Goal: Task Accomplishment & Management: Use online tool/utility

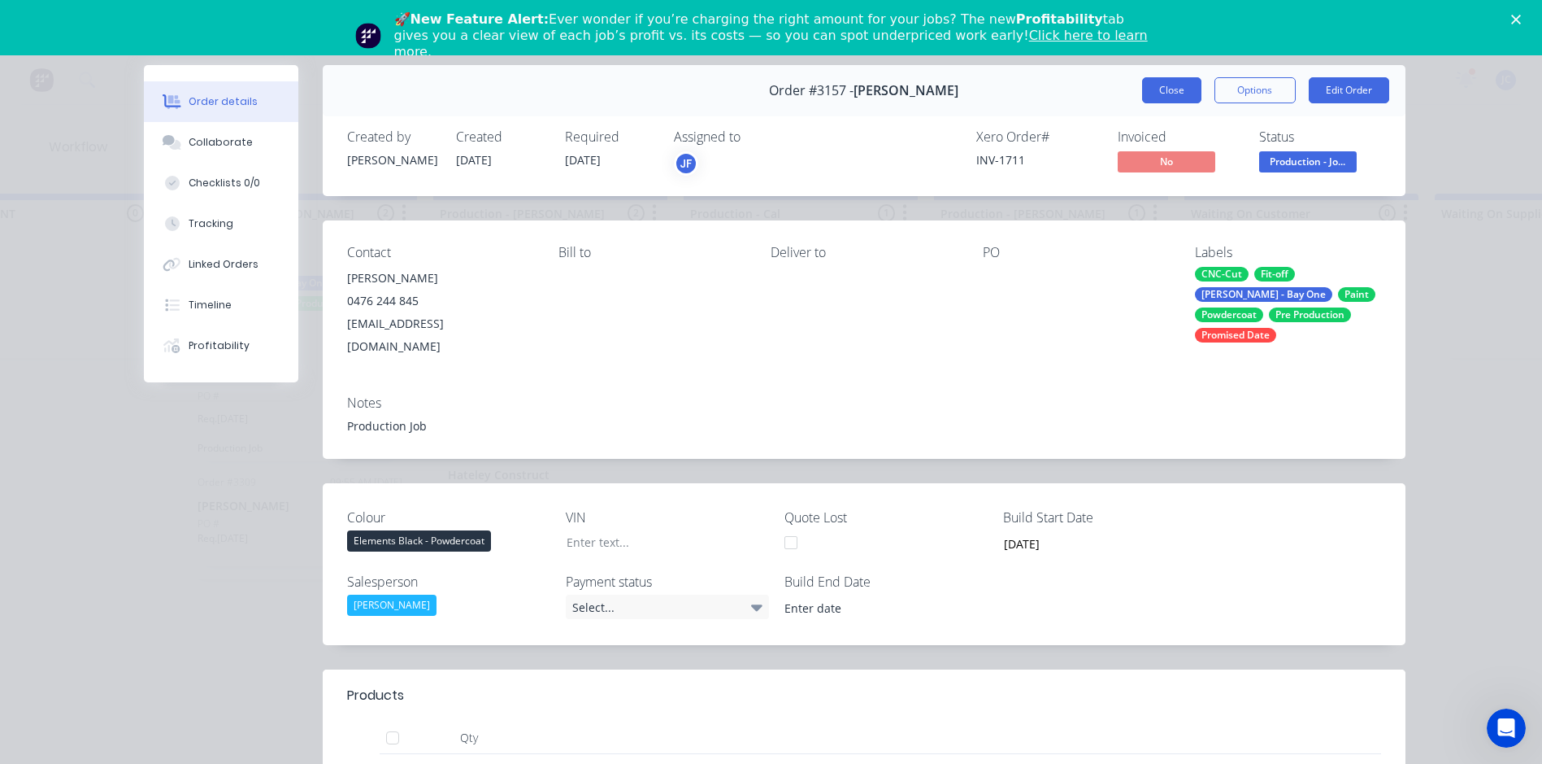
click at [1143, 95] on button "Close" at bounding box center [1171, 90] width 59 height 26
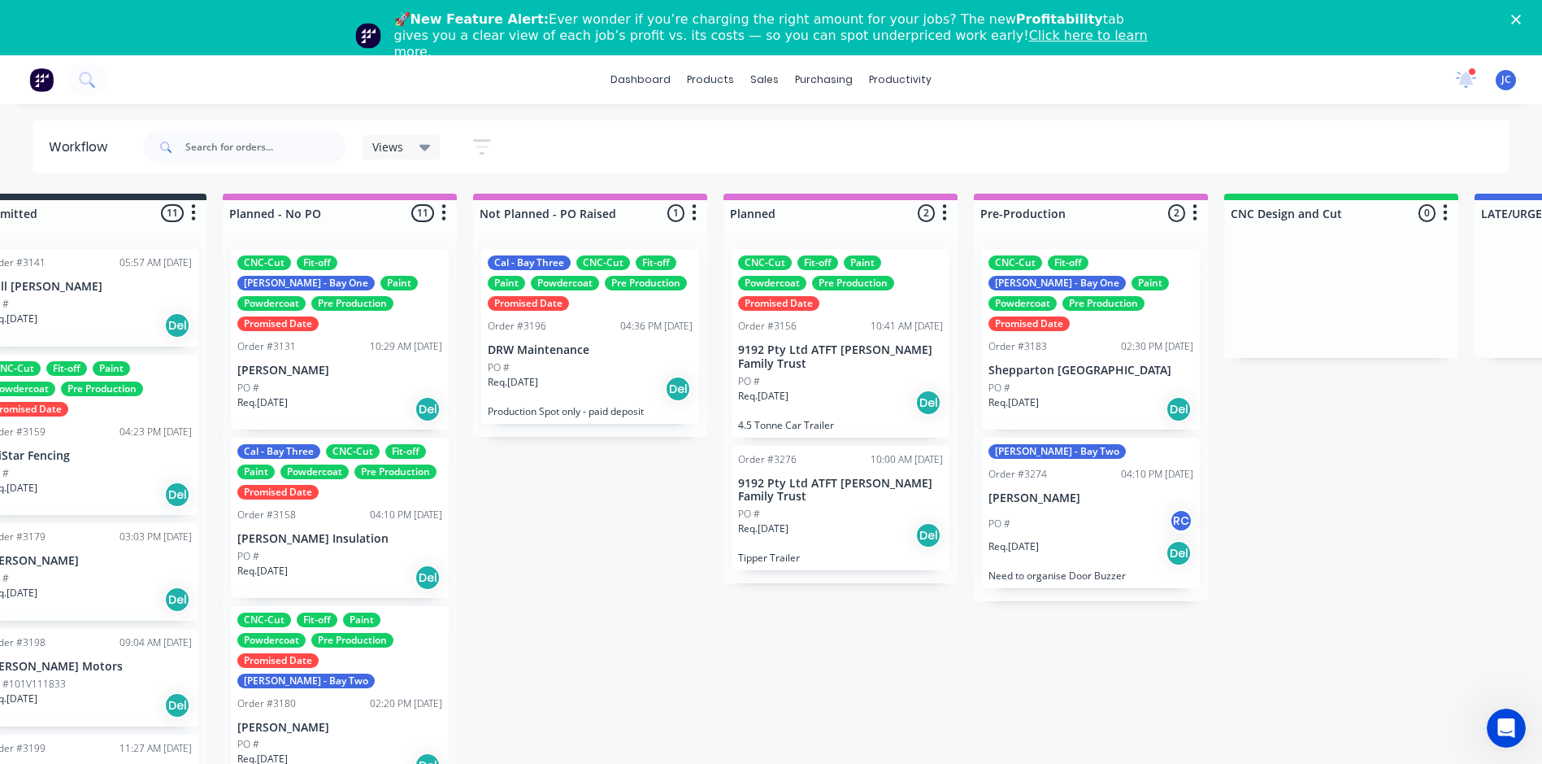
scroll to position [0, 60]
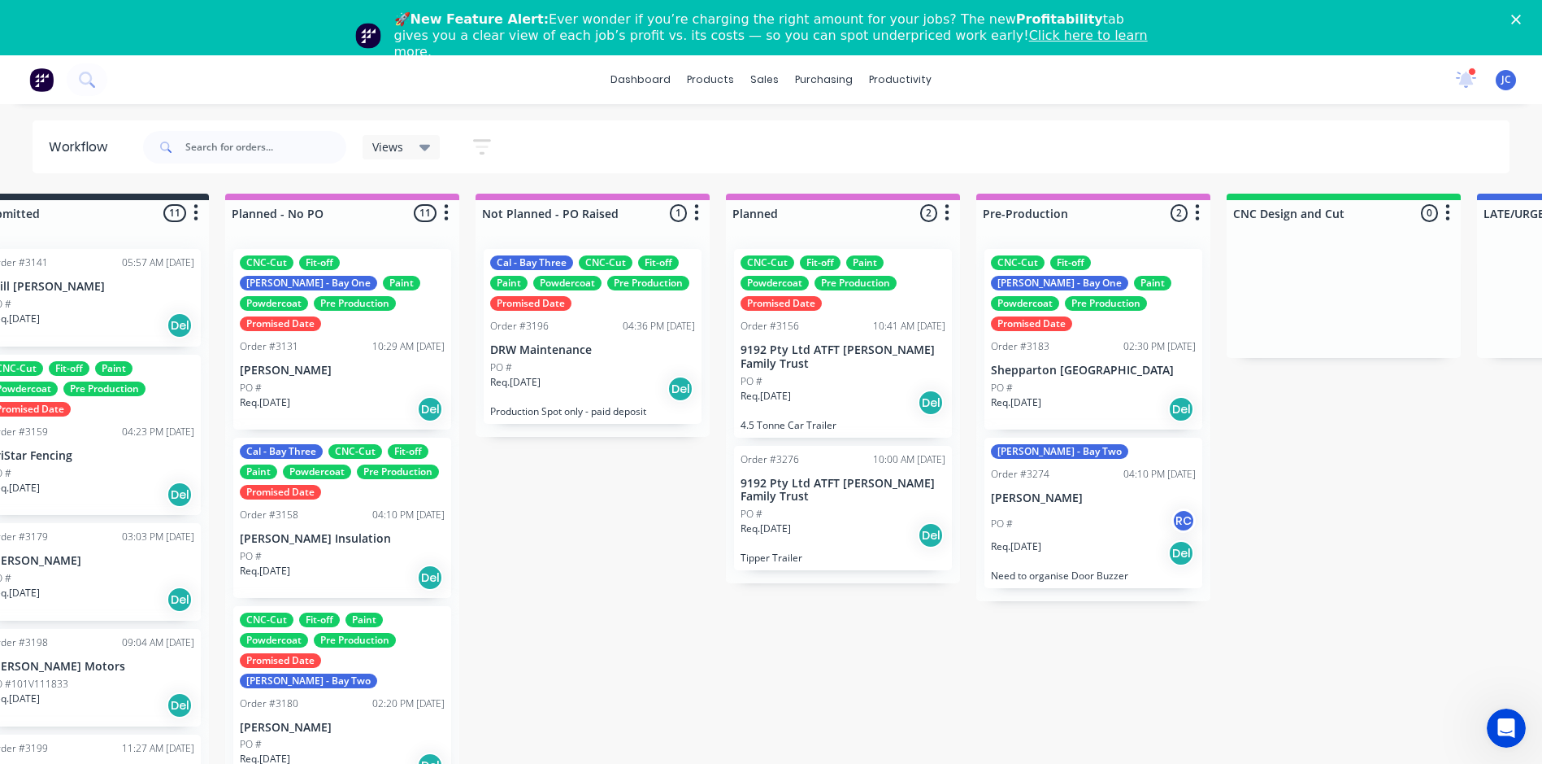
click at [317, 532] on p "[PERSON_NAME] Insulation" at bounding box center [342, 539] width 205 height 14
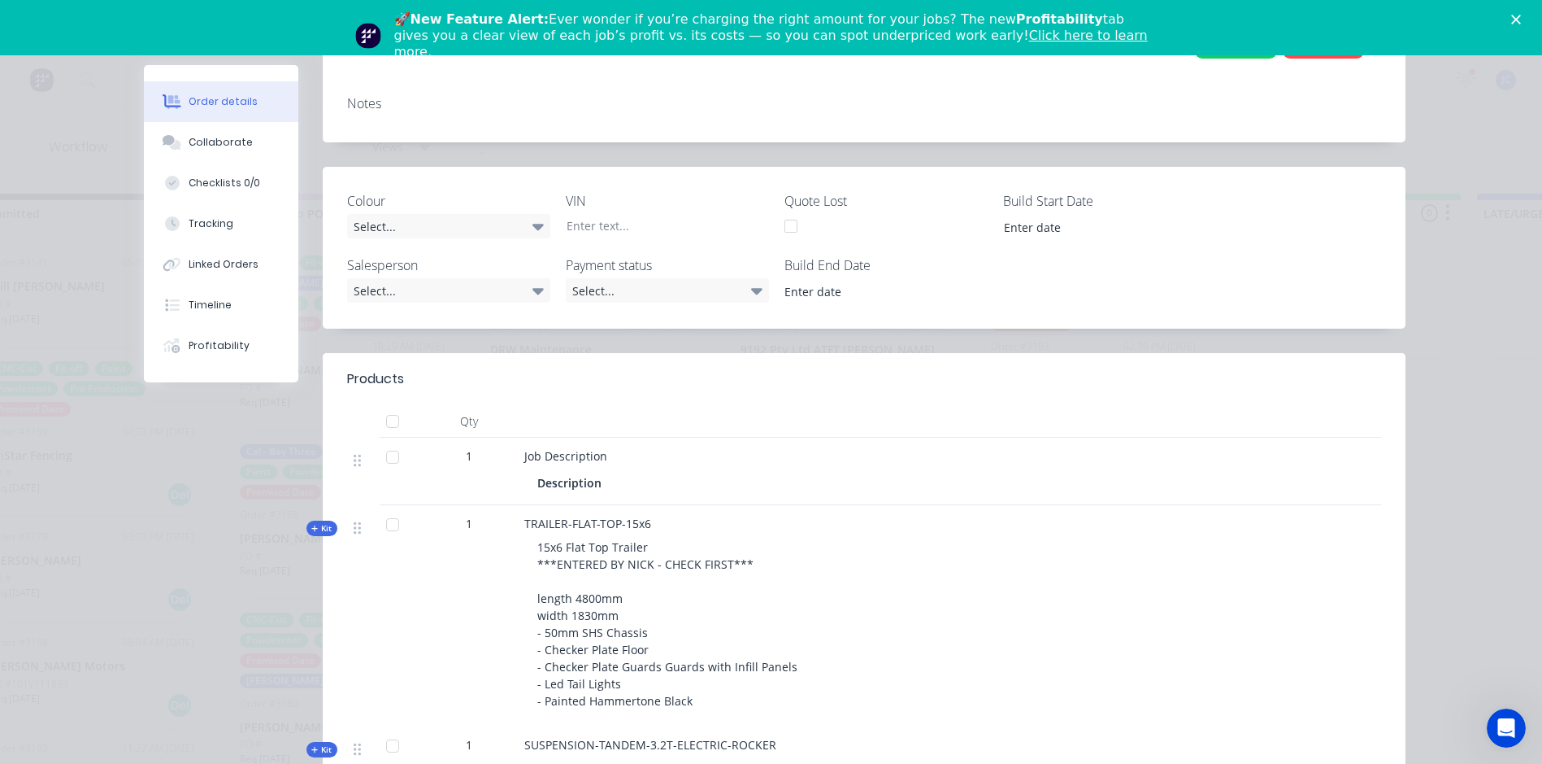
scroll to position [0, 0]
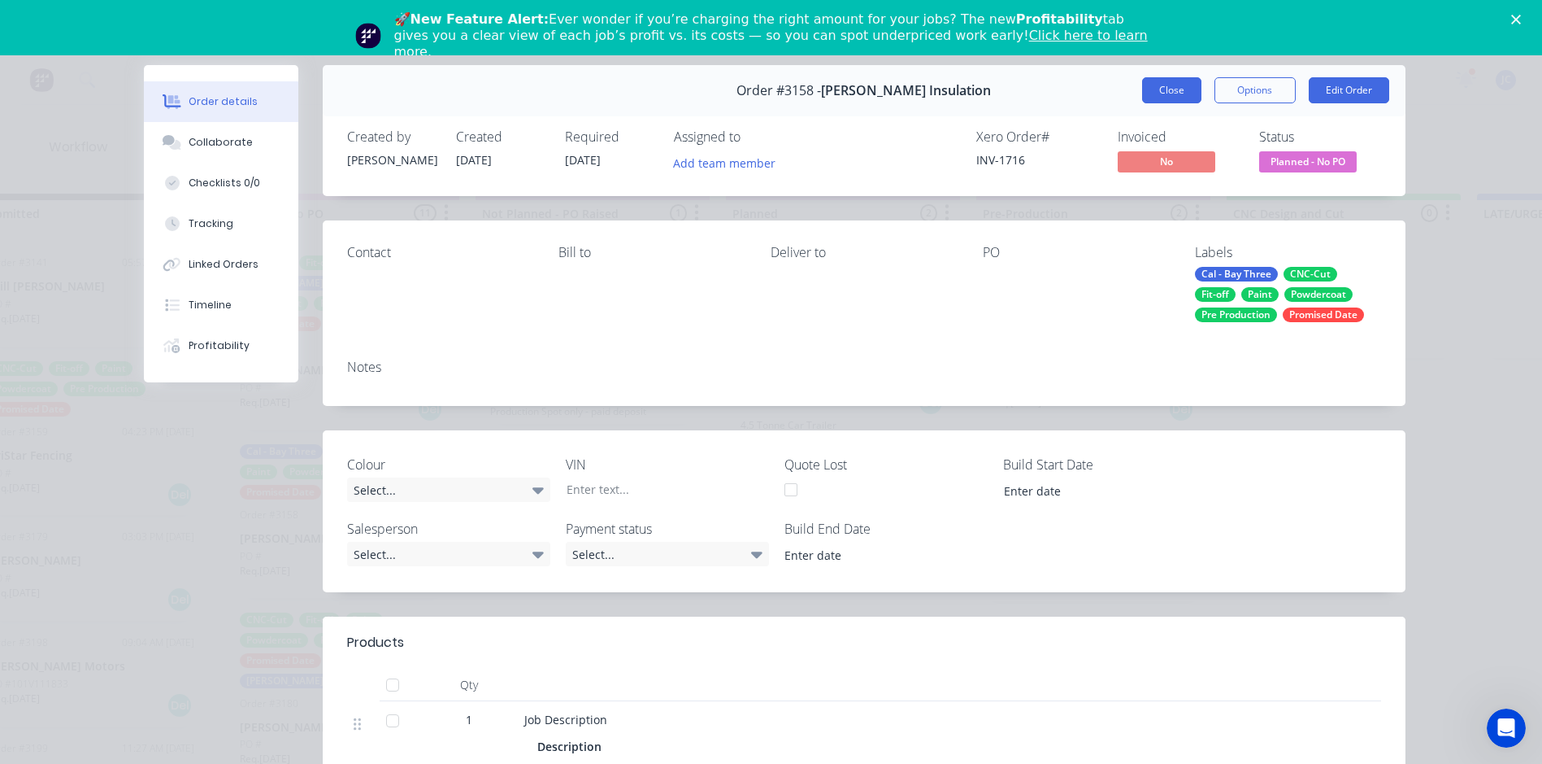
click at [1148, 90] on button "Close" at bounding box center [1171, 90] width 59 height 26
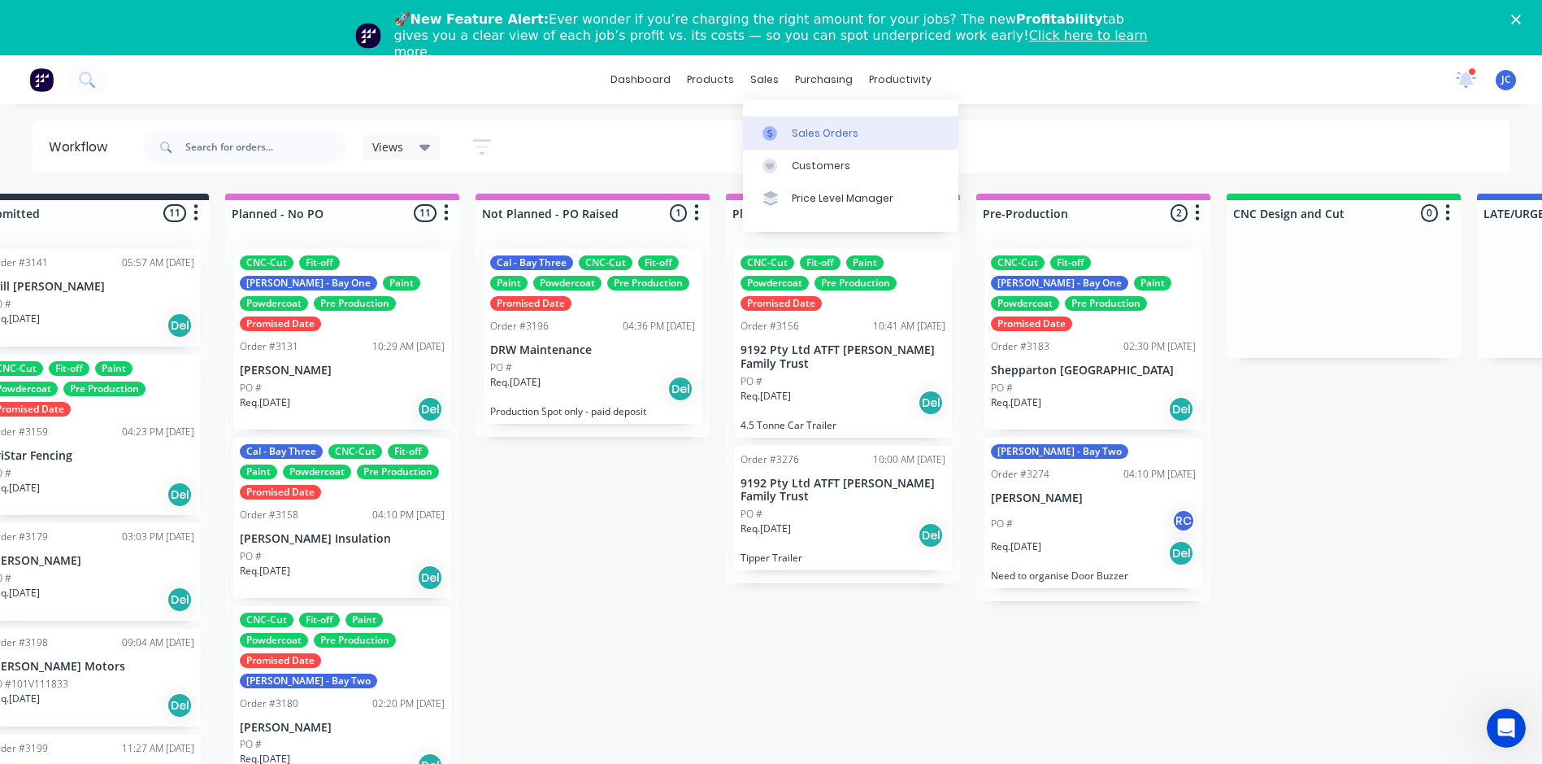
click at [785, 129] on div at bounding box center [775, 133] width 24 height 15
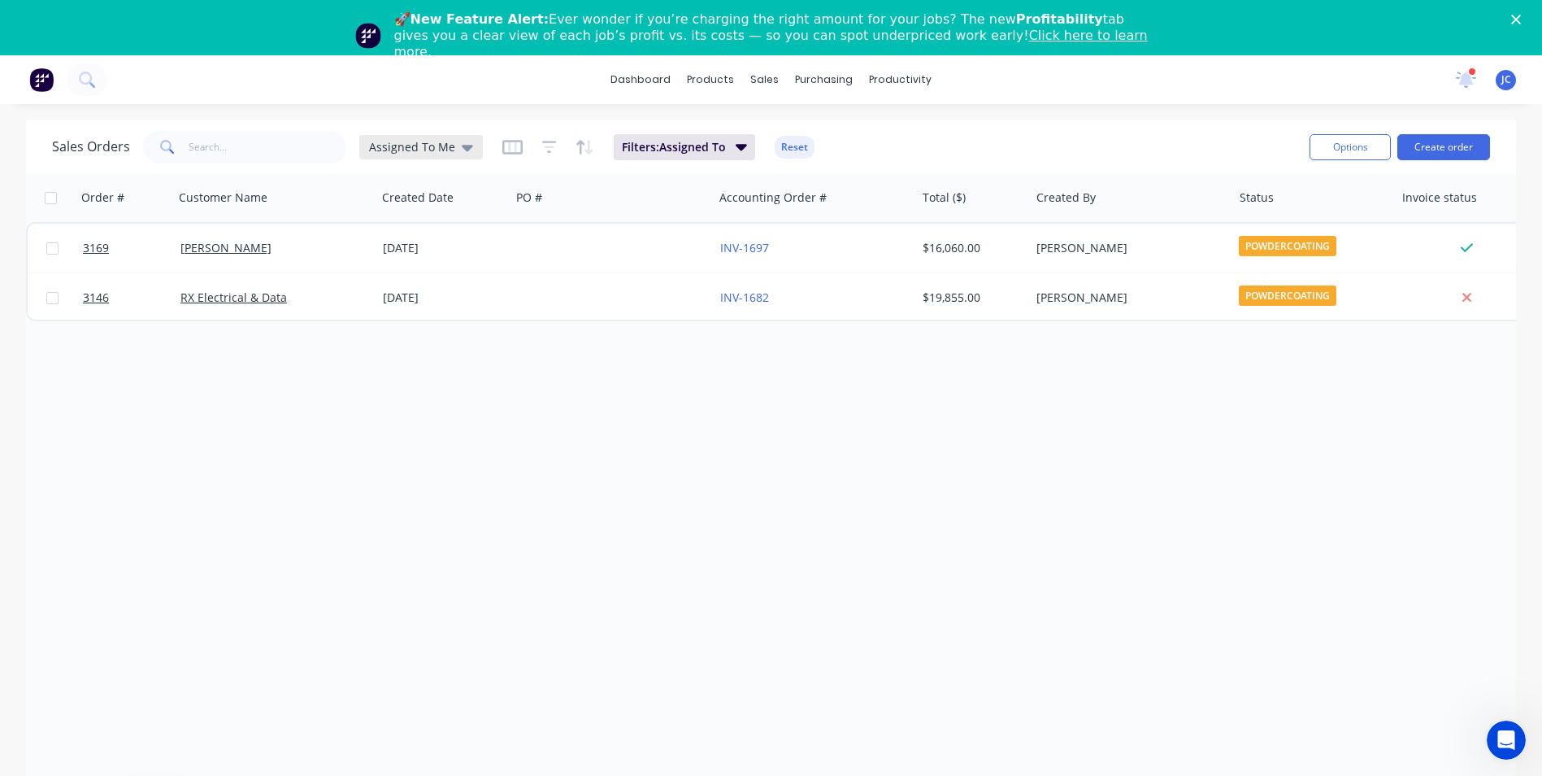
click at [455, 147] on div "Assigned To Me" at bounding box center [421, 147] width 104 height 15
click at [426, 287] on button "None" at bounding box center [456, 285] width 185 height 19
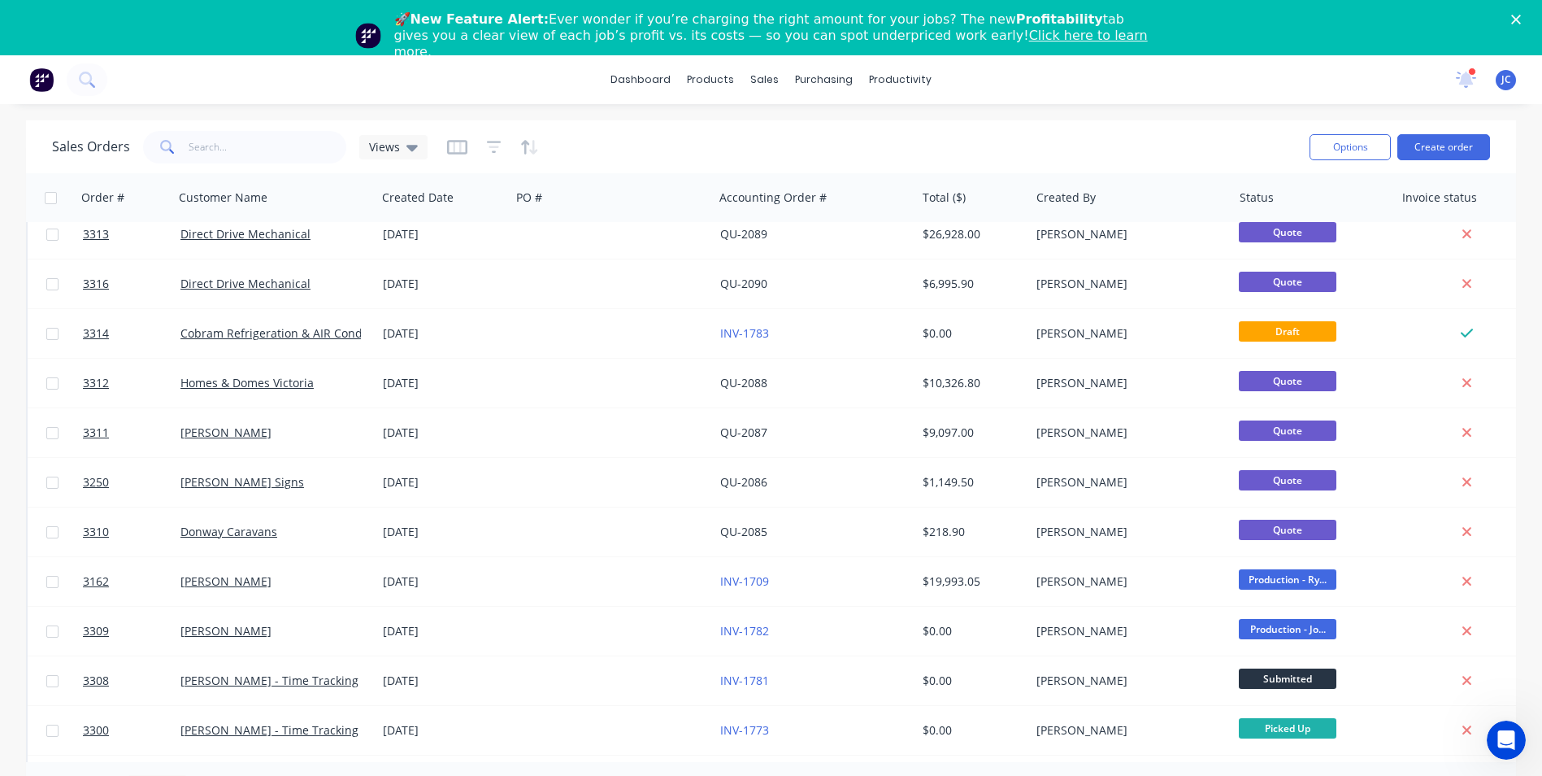
scroll to position [325, 0]
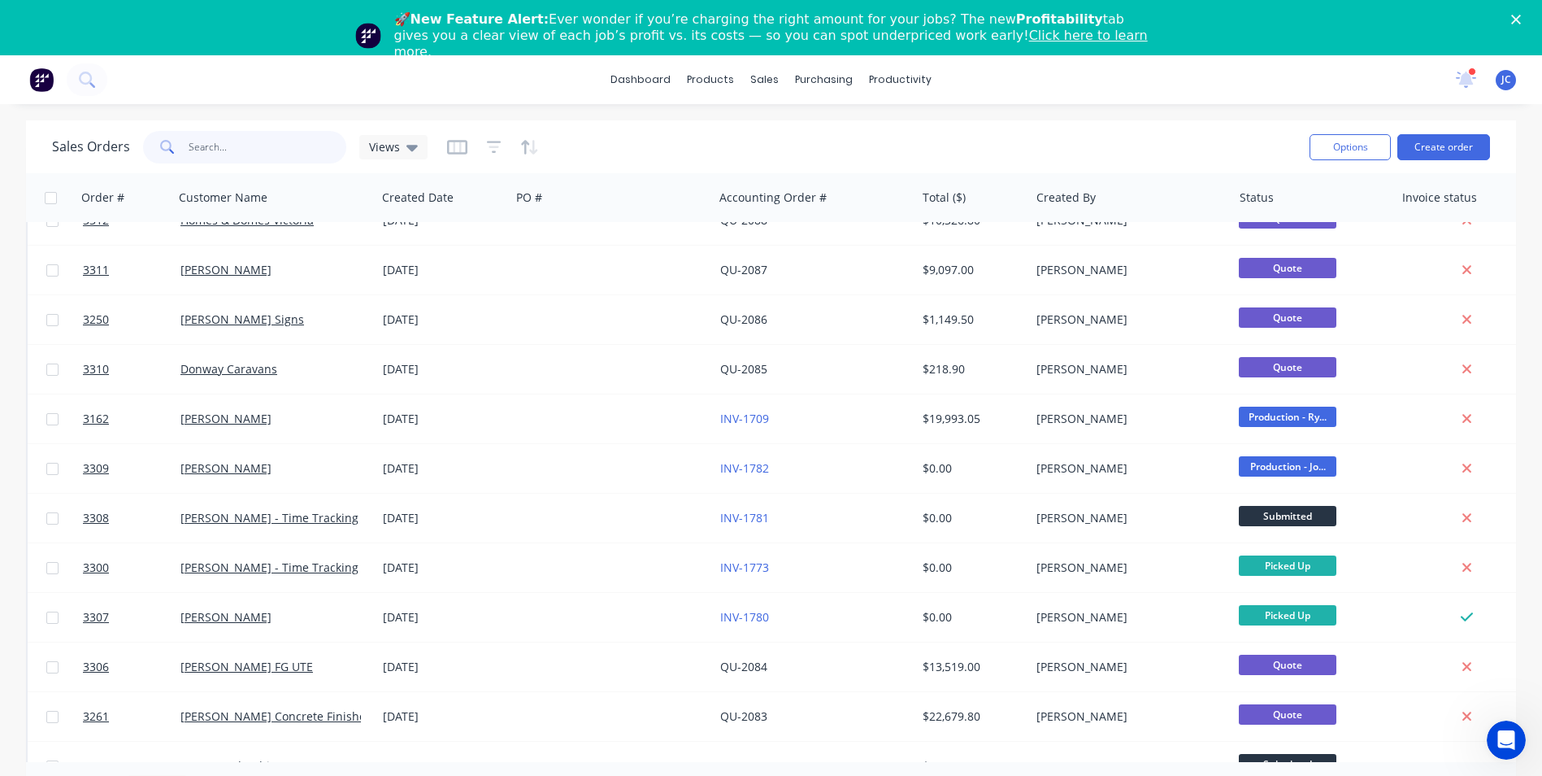
click at [258, 151] on input "text" at bounding box center [268, 147] width 159 height 33
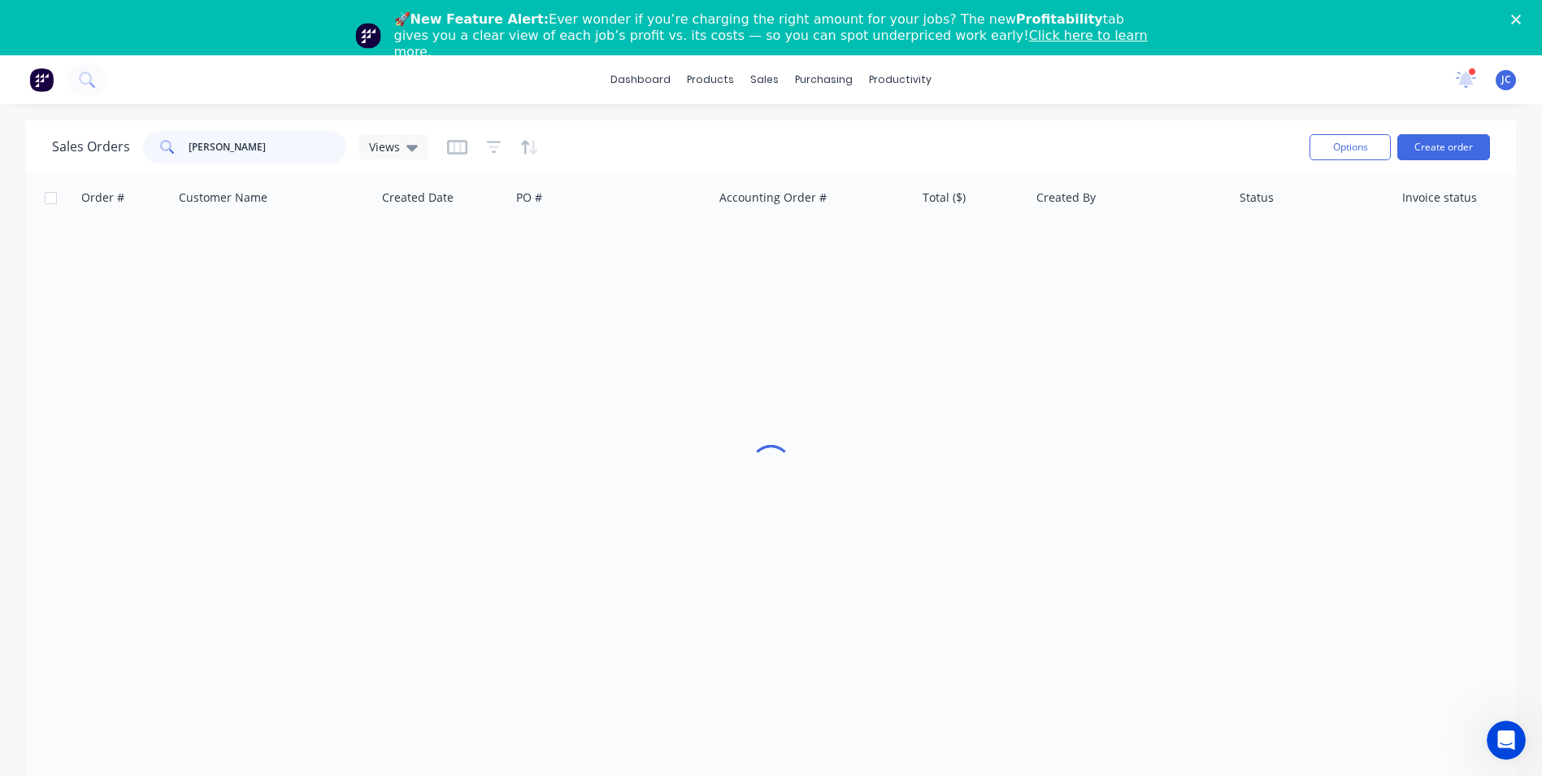
scroll to position [0, 0]
type input "j"
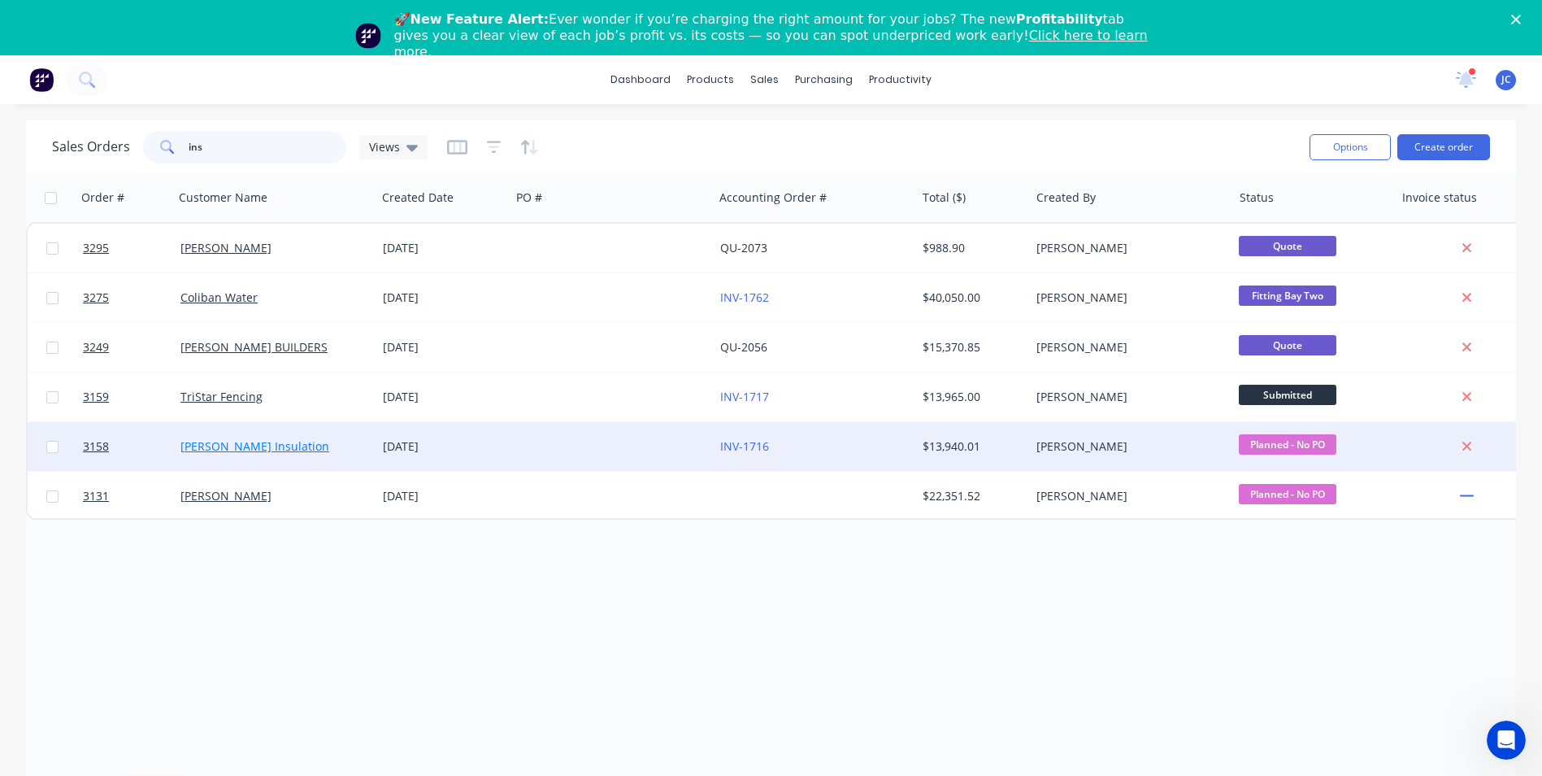
type input "ins"
click at [228, 446] on link "[PERSON_NAME] Insulation" at bounding box center [255, 445] width 149 height 15
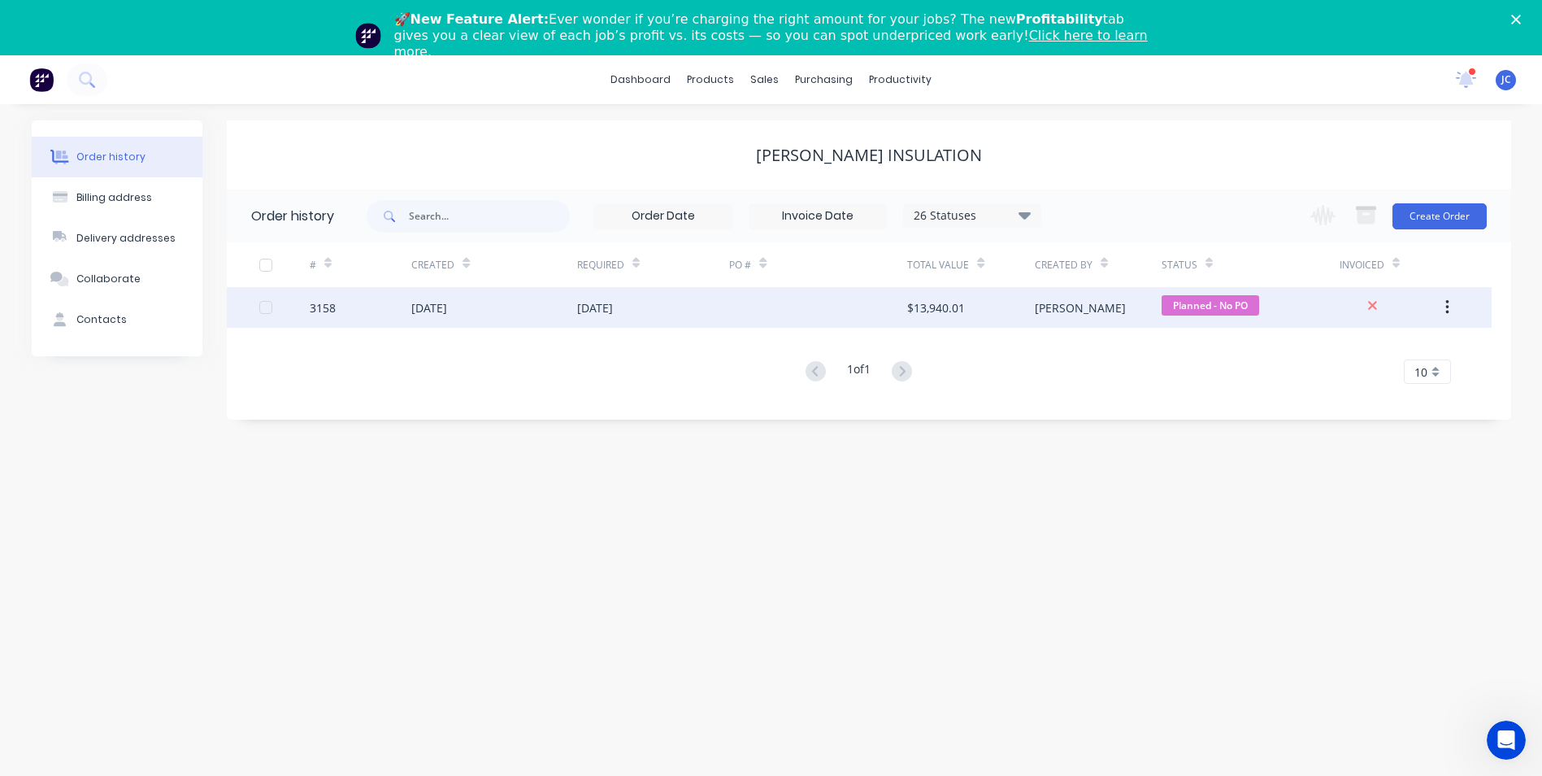
click at [1088, 308] on div "[PERSON_NAME]" at bounding box center [1098, 307] width 127 height 41
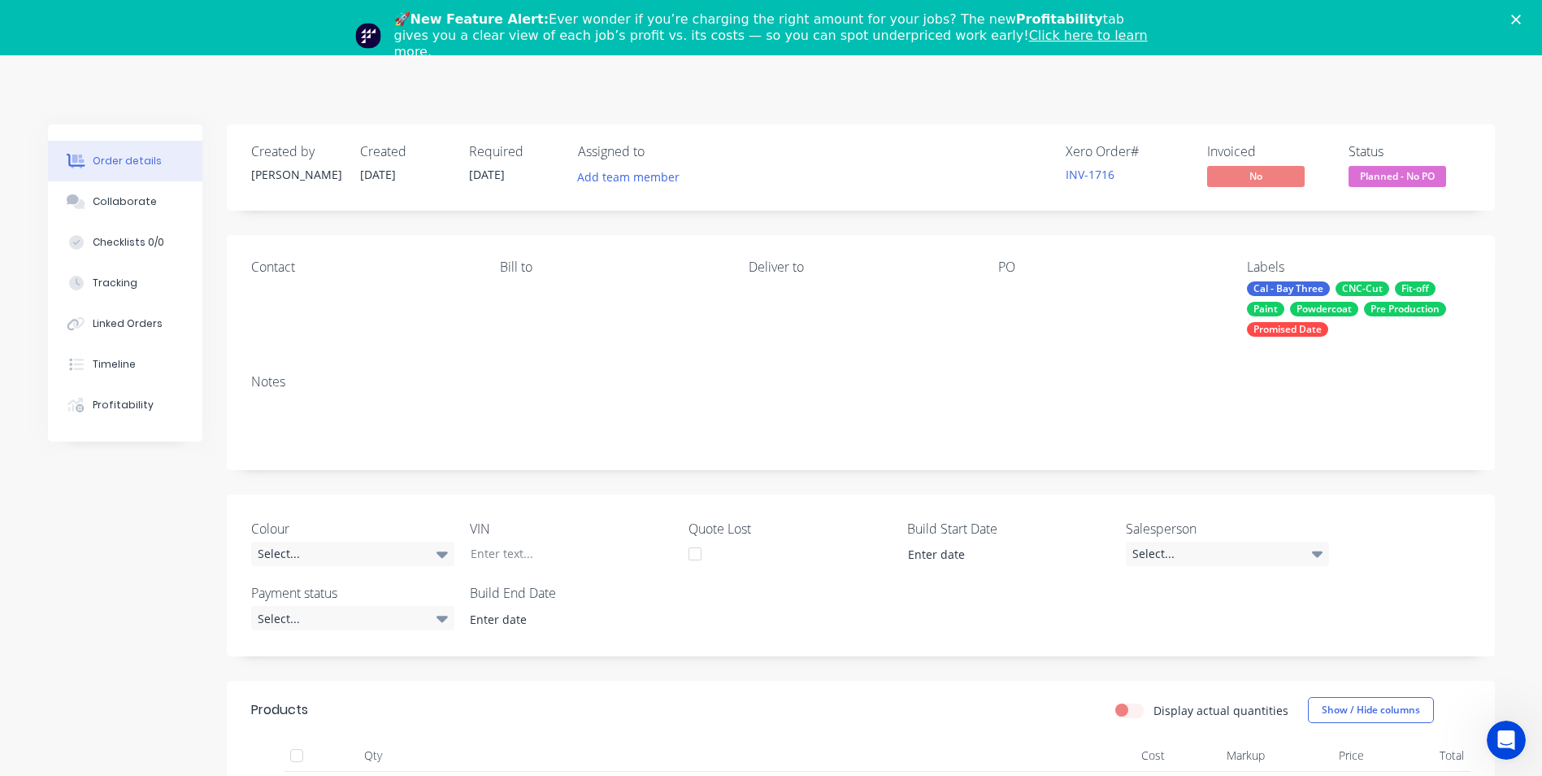
click at [1521, 16] on polygon "Close" at bounding box center [1517, 20] width 10 height 10
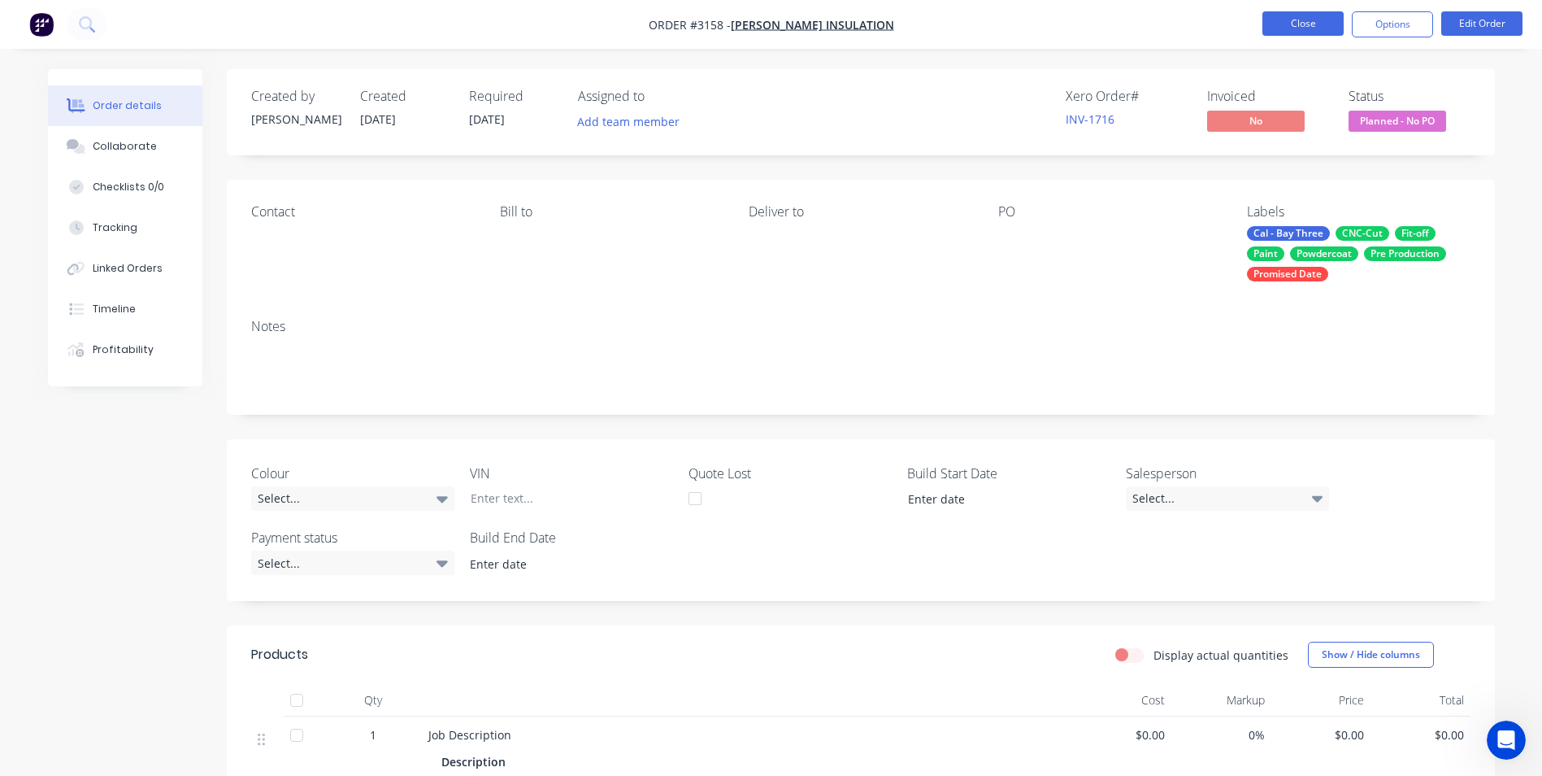
click at [1280, 30] on button "Close" at bounding box center [1303, 23] width 81 height 24
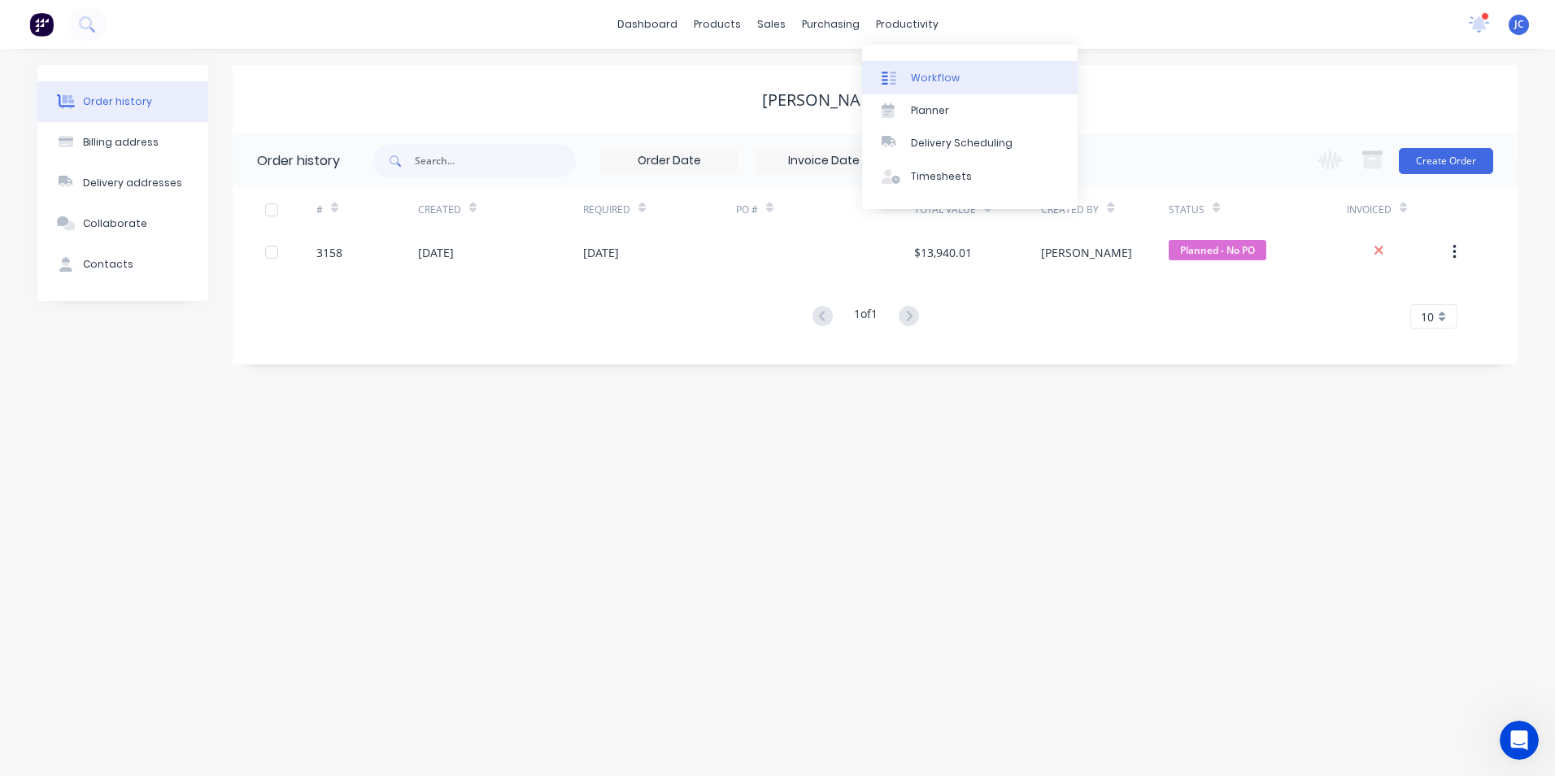
click at [911, 77] on div "Workflow" at bounding box center [935, 78] width 49 height 15
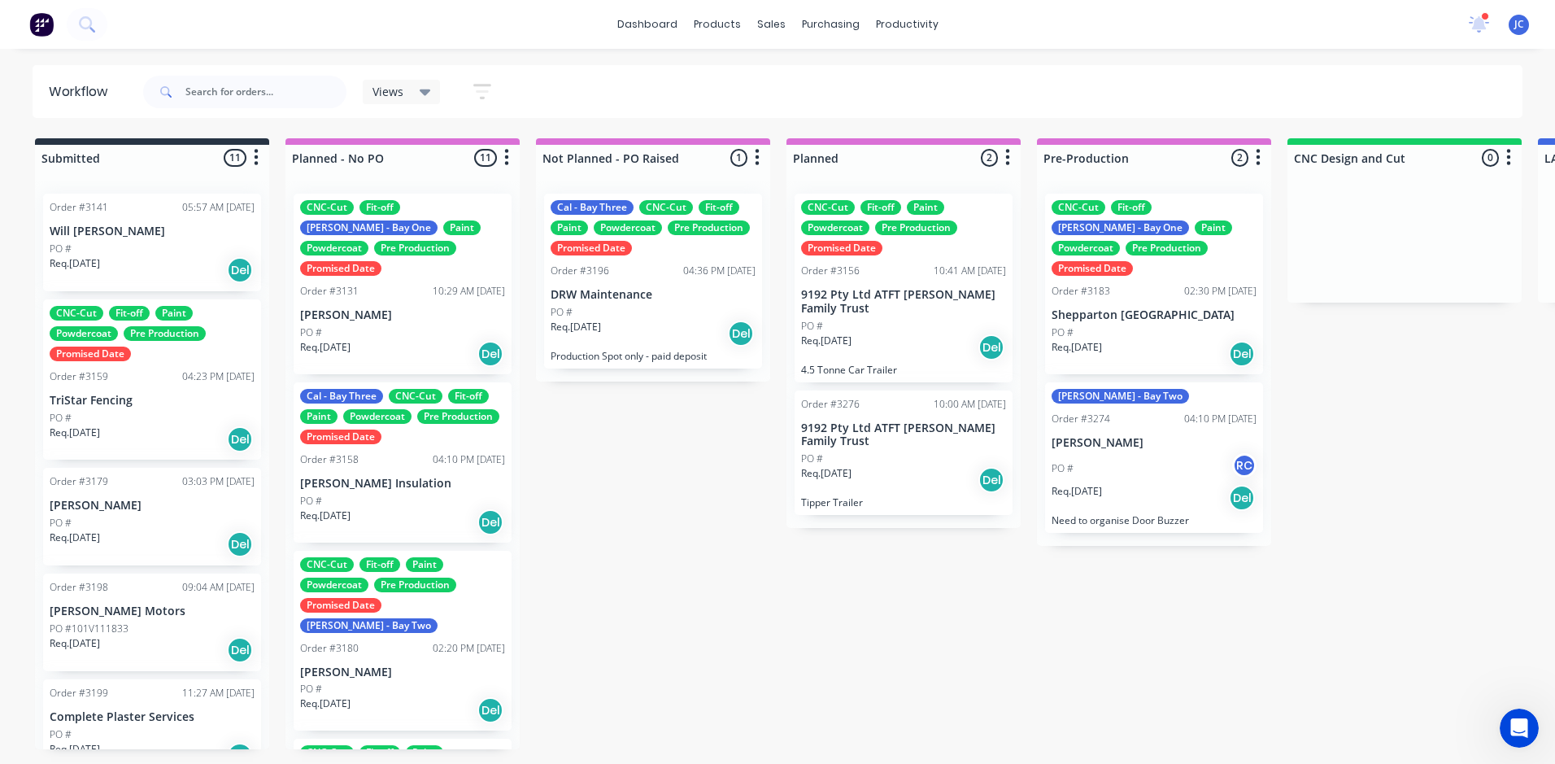
click at [1160, 484] on div "Req. [DATE] Del" at bounding box center [1153, 498] width 205 height 28
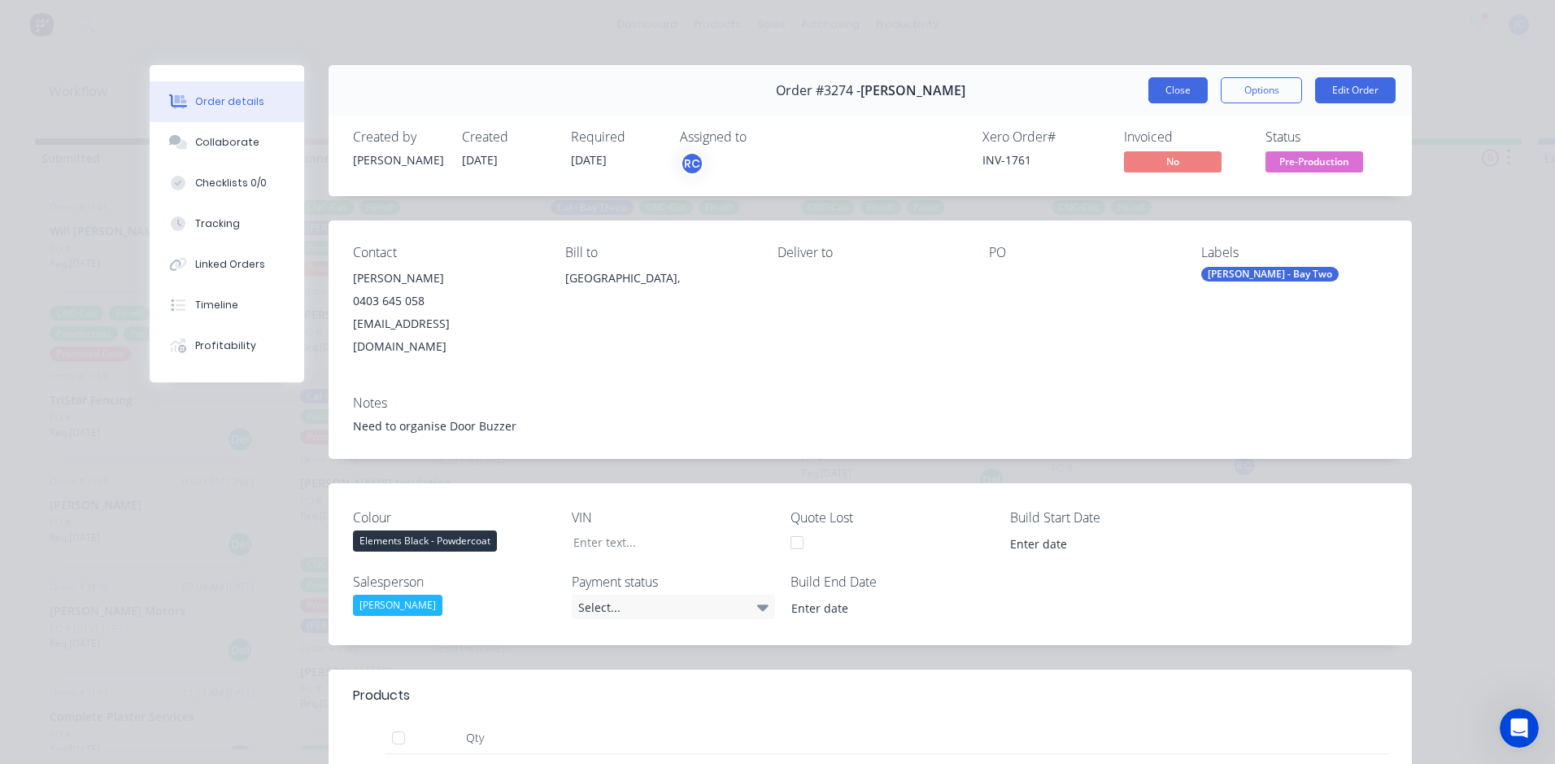
click at [1171, 89] on button "Close" at bounding box center [1177, 90] width 59 height 26
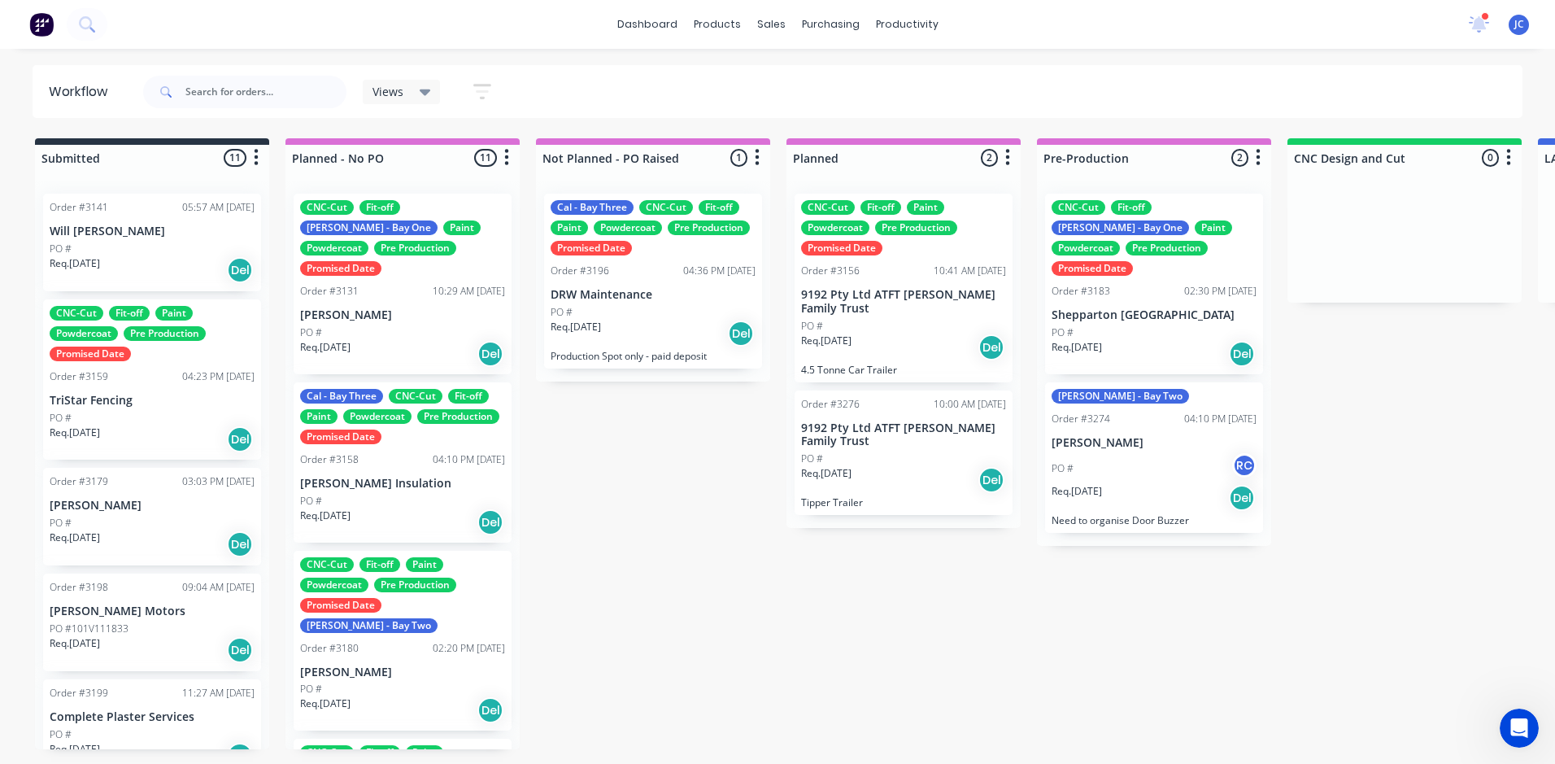
click at [356, 470] on div "Cal - Bay Three CNC-Cut Fit-off Paint Powdercoat Pre Production Promised Date O…" at bounding box center [403, 462] width 218 height 160
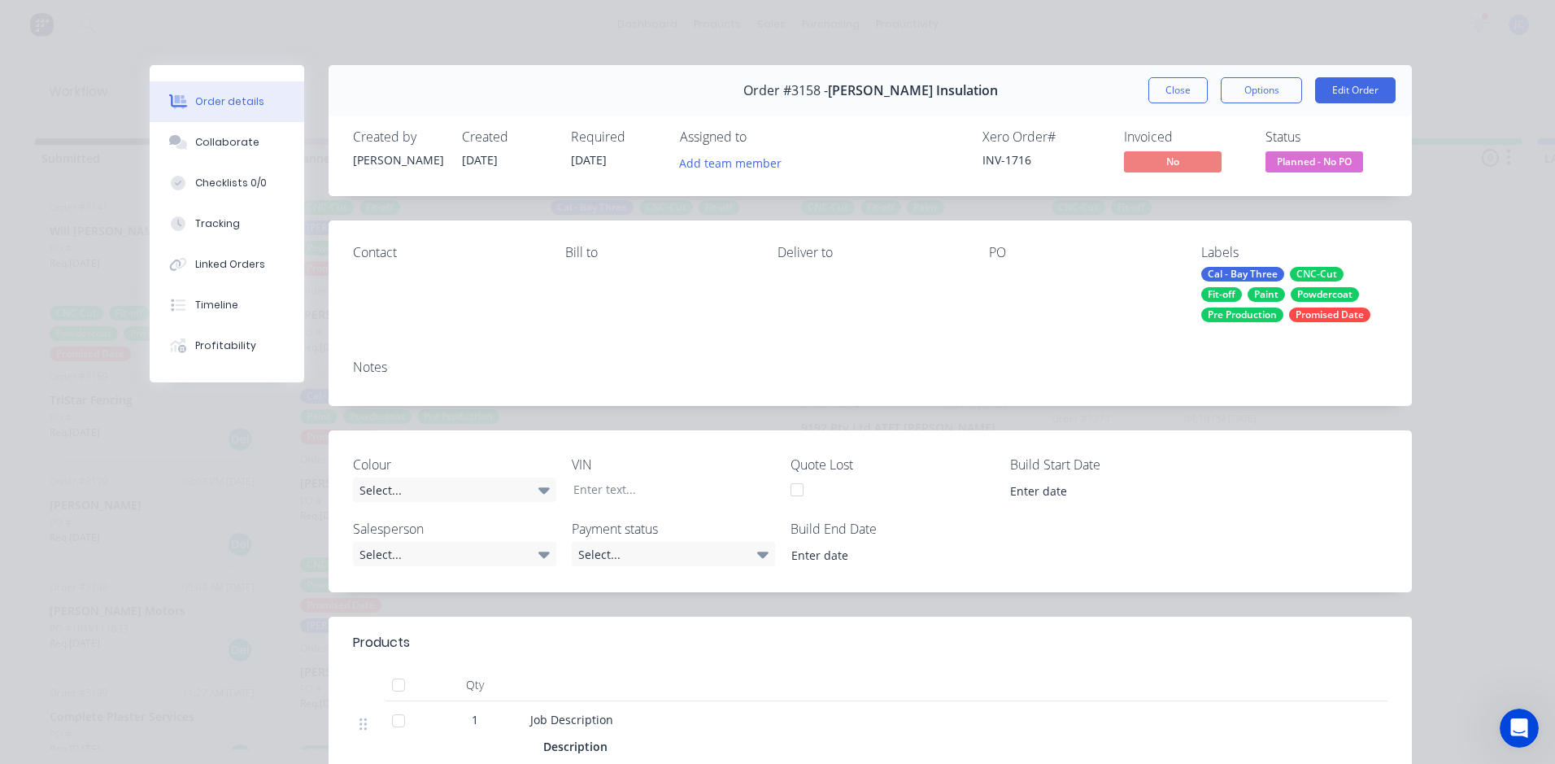
click at [1153, 97] on button "Close" at bounding box center [1177, 90] width 59 height 26
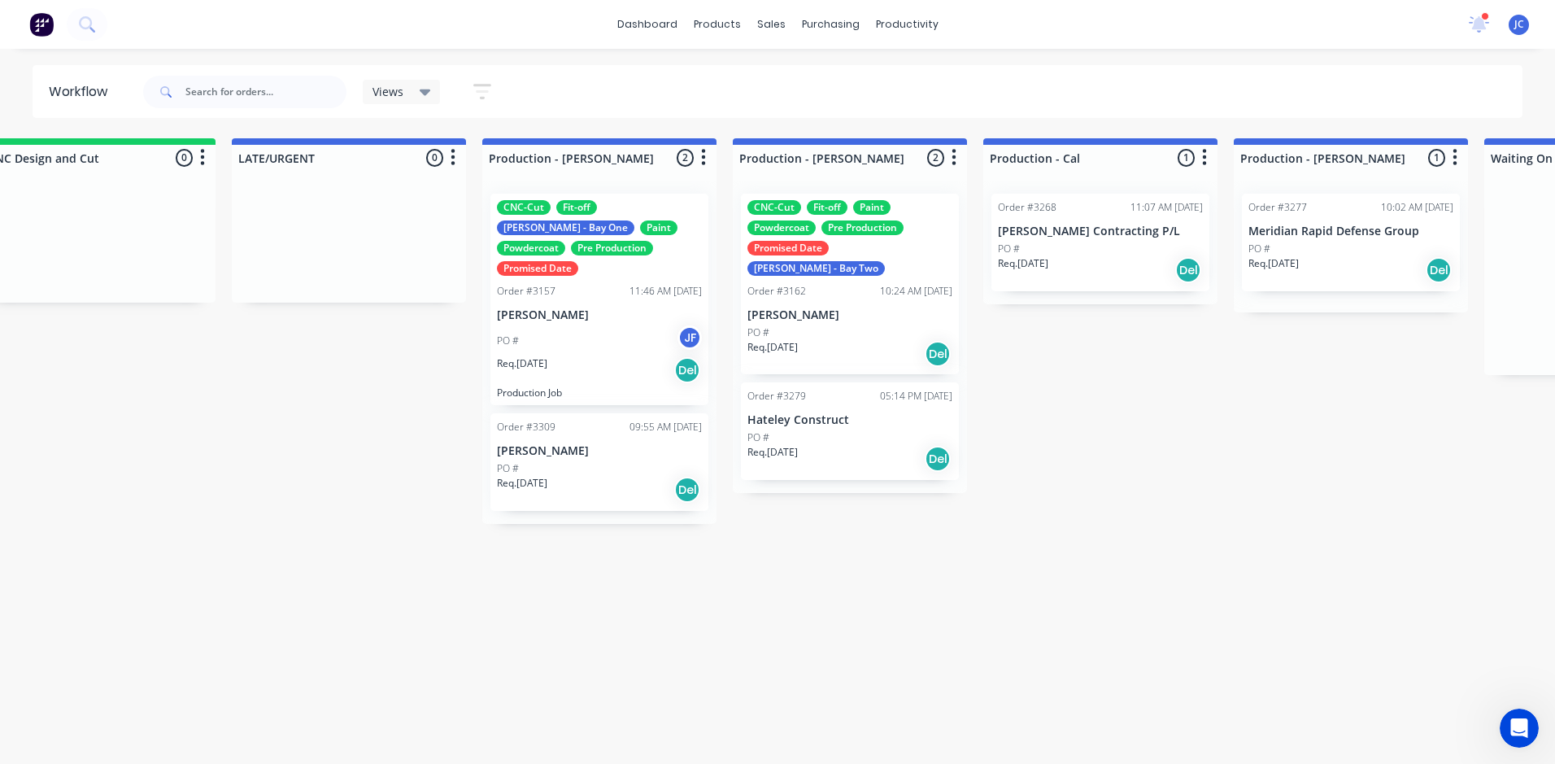
scroll to position [0, 1370]
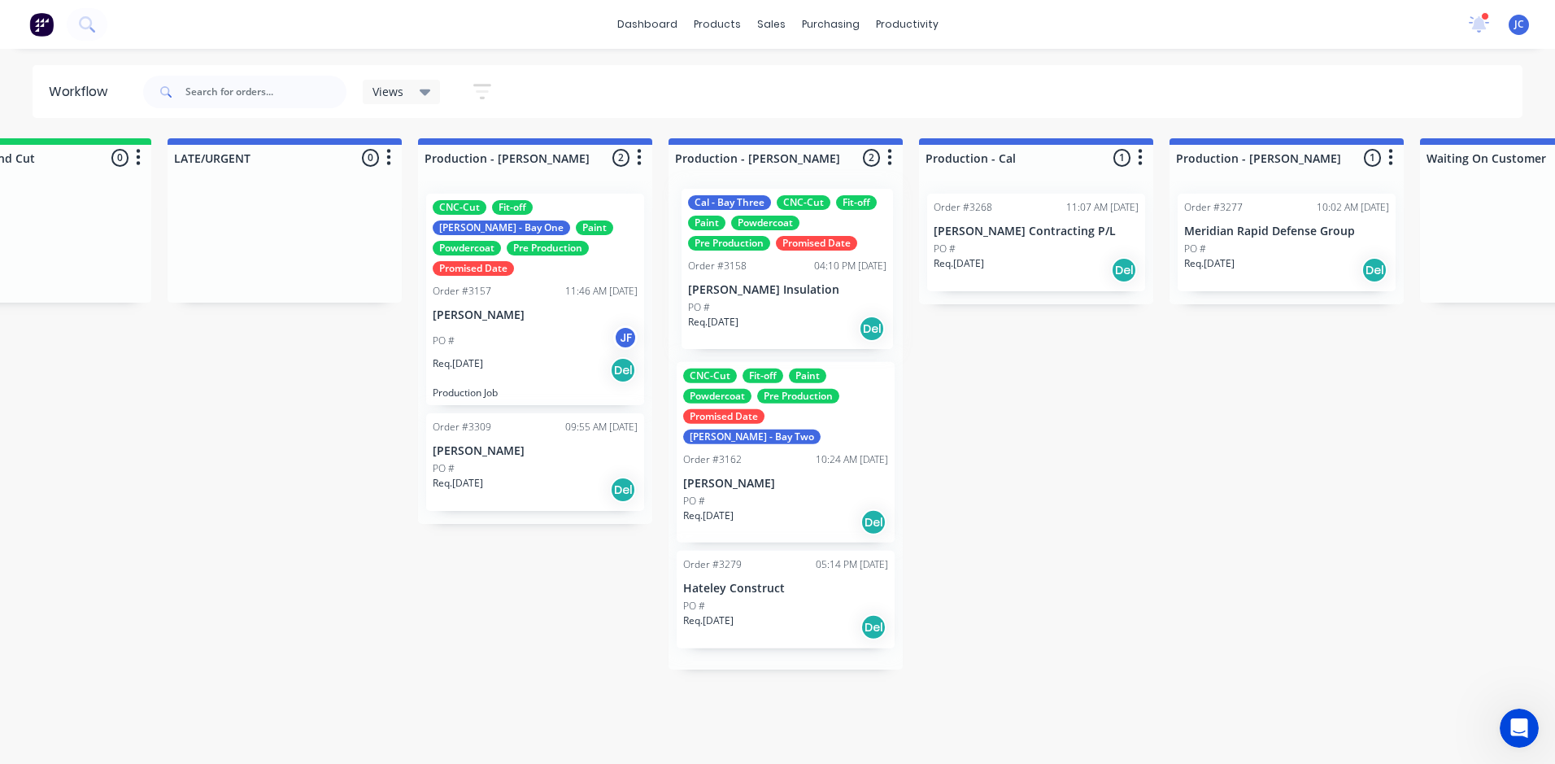
drag, startPoint x: 345, startPoint y: 463, endPoint x: 737, endPoint y: 291, distance: 428.9
click at [737, 291] on div "Submitted 11 Sort By Created date Required date Order number Customer name Most…" at bounding box center [1153, 443] width 5070 height 611
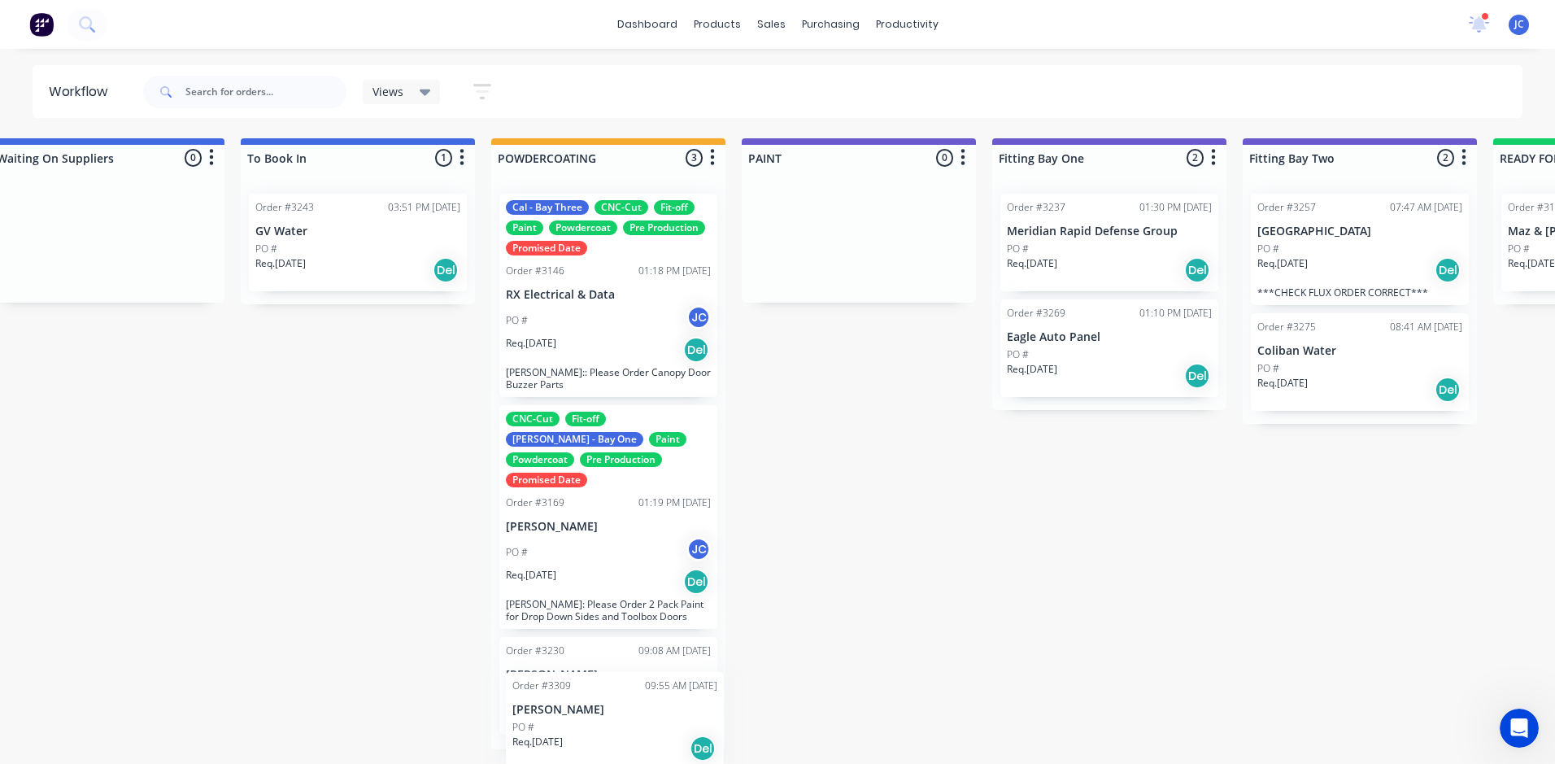
scroll to position [72, 7]
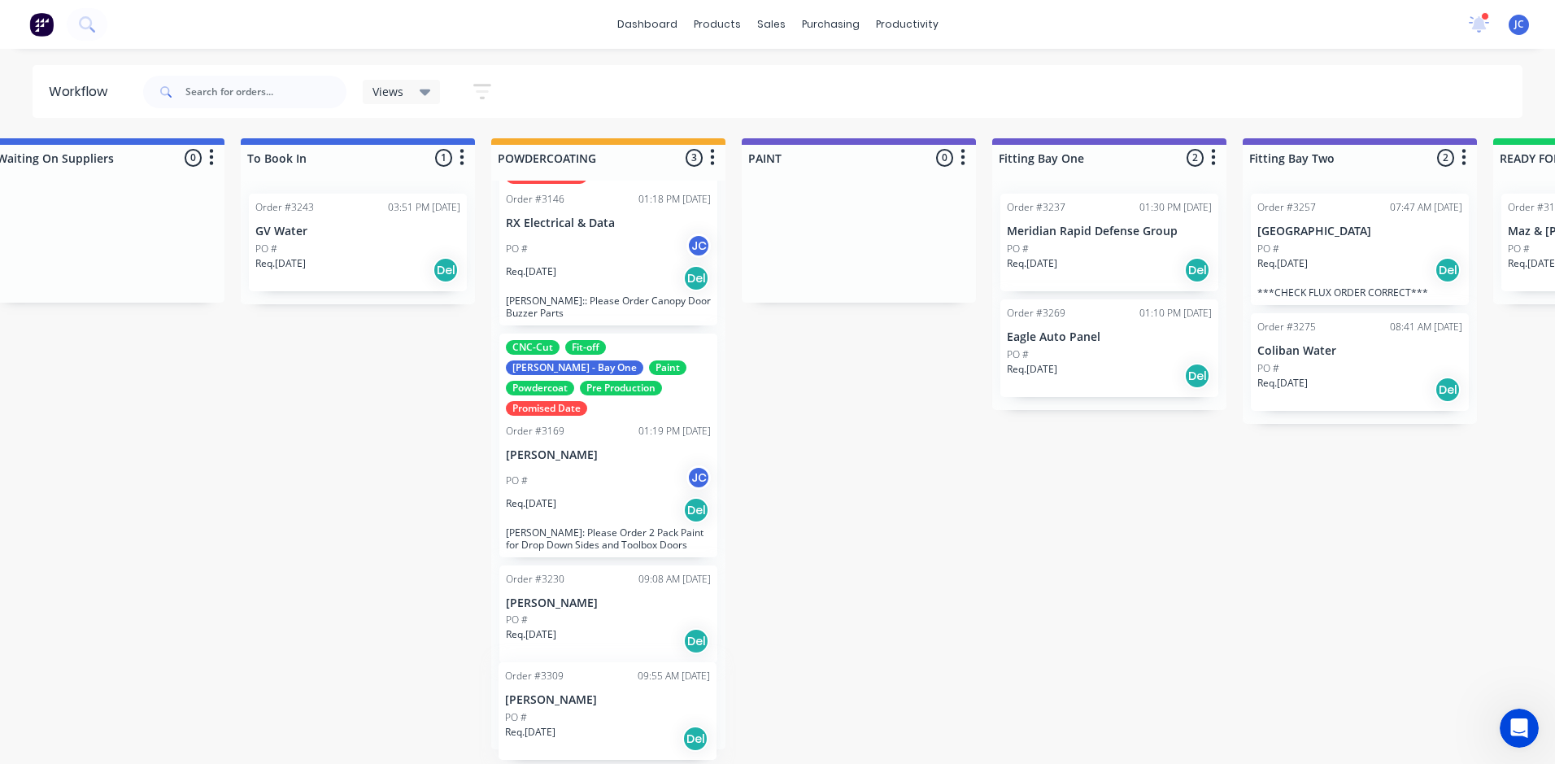
drag, startPoint x: 389, startPoint y: 458, endPoint x: 660, endPoint y: 716, distance: 374.4
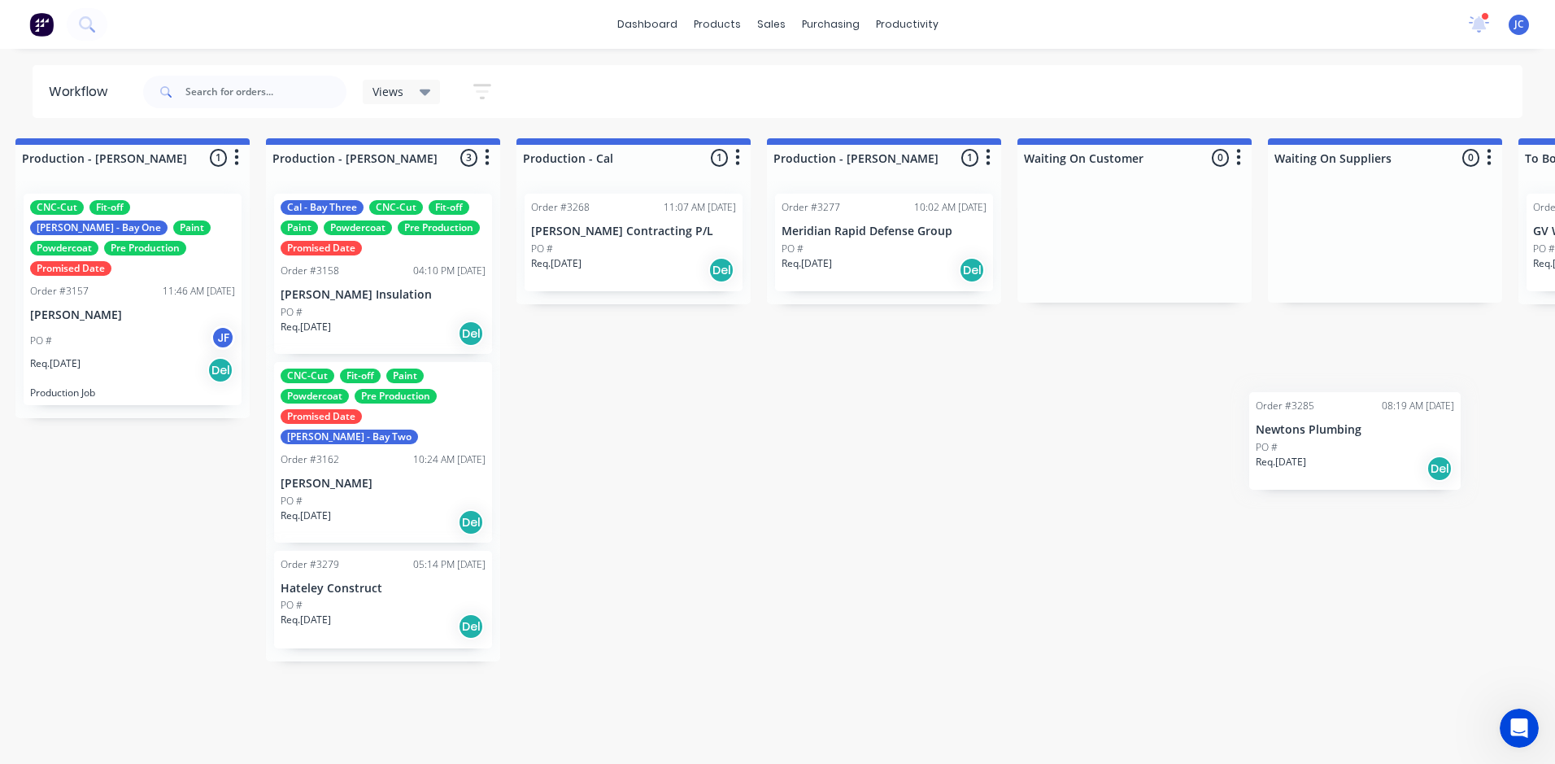
scroll to position [0, 1787]
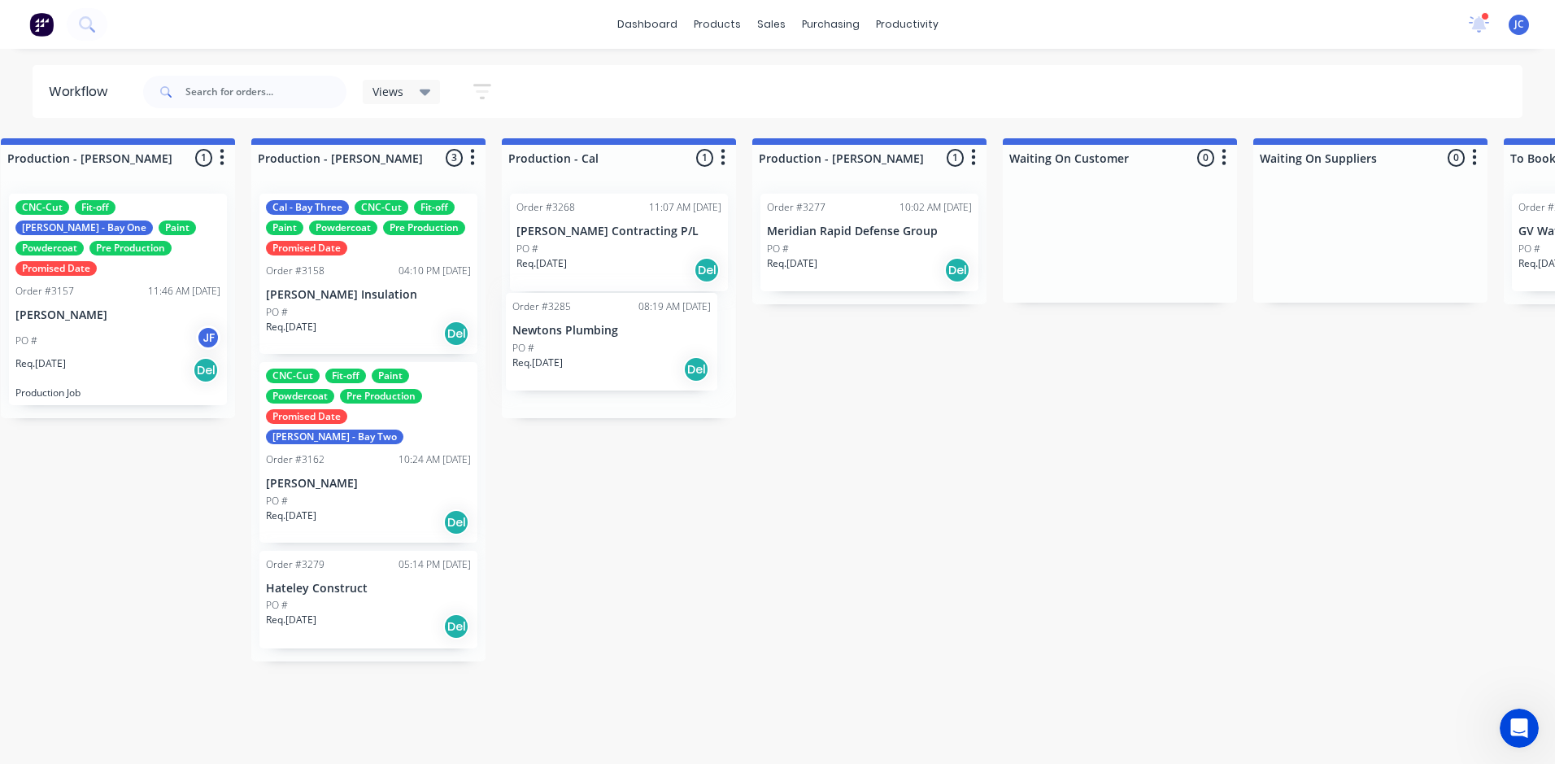
drag, startPoint x: 142, startPoint y: 446, endPoint x: 610, endPoint y: 344, distance: 478.6
click at [610, 344] on div "Submitted 11 Sort By Created date Required date Order number Customer name Most…" at bounding box center [736, 443] width 5070 height 611
drag, startPoint x: 609, startPoint y: 353, endPoint x: 684, endPoint y: 220, distance: 152.9
click at [684, 220] on div "Order #3268 11:07 AM [DATE] [PERSON_NAME] Contracting P/L PO # Req. [DATE] Del …" at bounding box center [619, 295] width 234 height 229
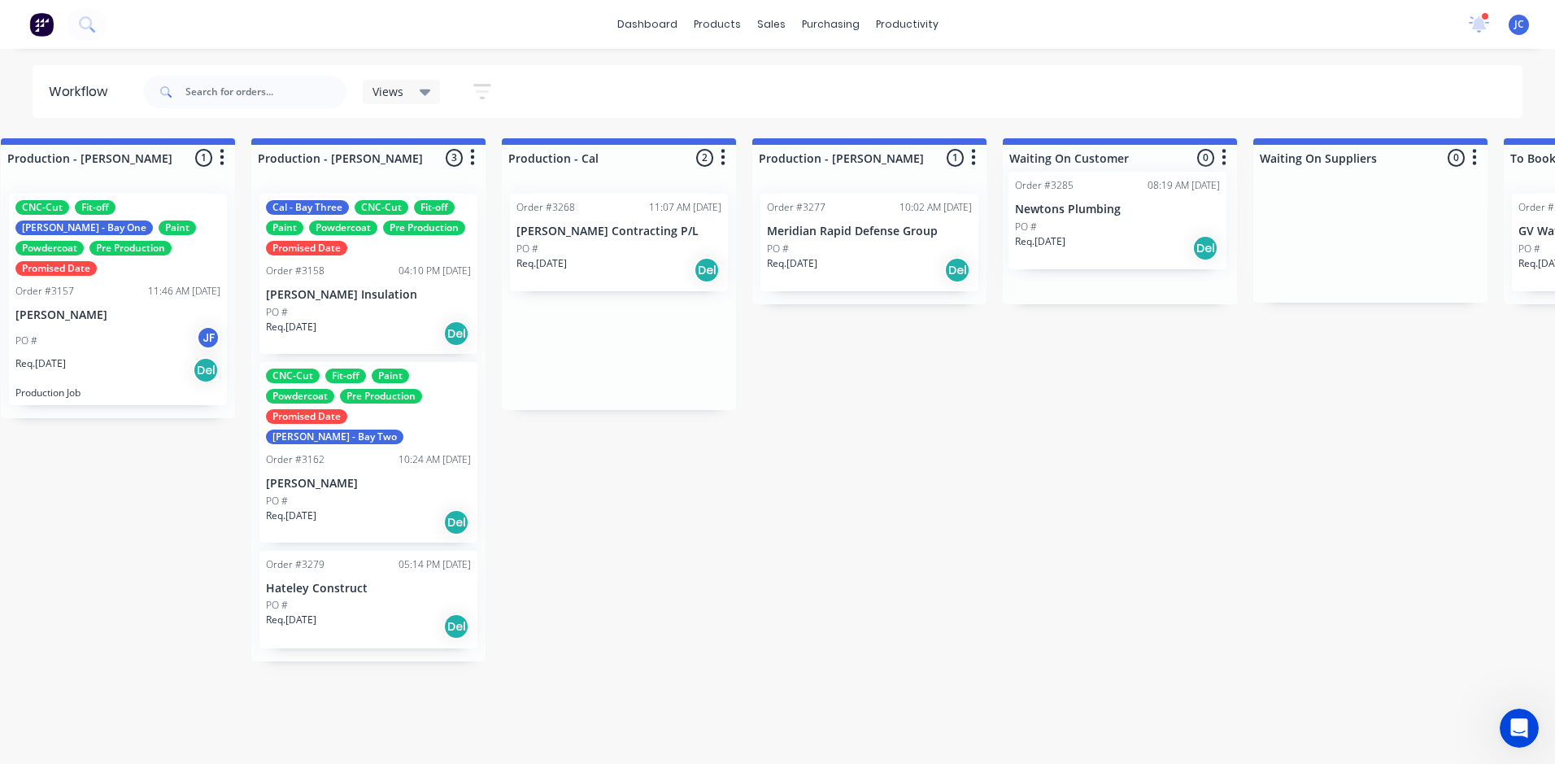
drag, startPoint x: 633, startPoint y: 349, endPoint x: 1138, endPoint y: 244, distance: 515.7
click at [1138, 244] on div "Submitted 10 Sort By Created date Required date Order number Customer name Most…" at bounding box center [736, 443] width 5070 height 611
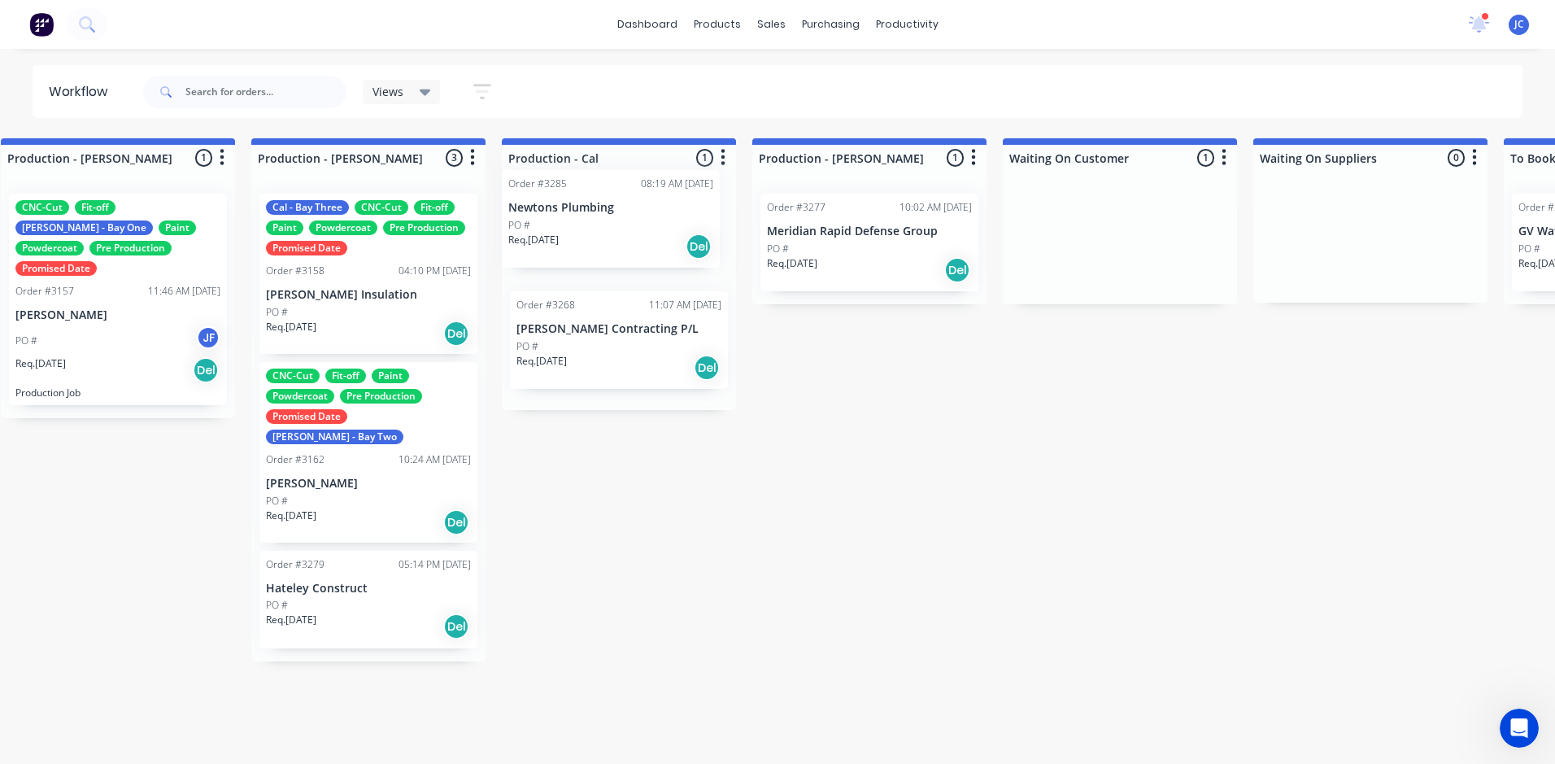
drag, startPoint x: 1138, startPoint y: 244, endPoint x: 629, endPoint y: 219, distance: 510.4
click at [628, 220] on div "Submitted 10 Sort By Created date Required date Order number Customer name Most…" at bounding box center [736, 443] width 5070 height 611
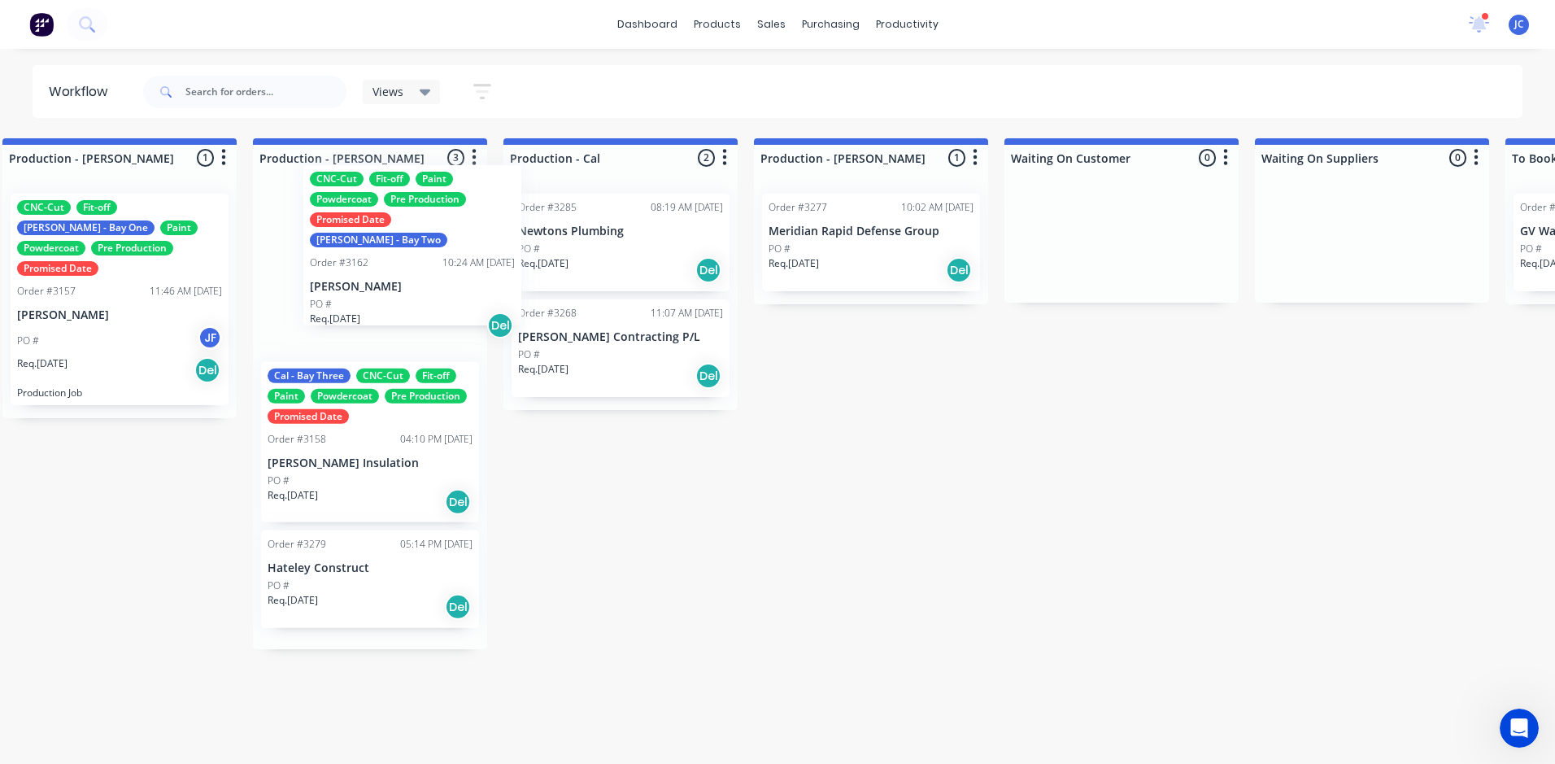
drag, startPoint x: 380, startPoint y: 417, endPoint x: 428, endPoint y: 217, distance: 205.7
click at [428, 217] on div "Cal - Bay Three CNC-Cut Fit-off Paint Powdercoat Pre Production Promised Date O…" at bounding box center [370, 415] width 234 height 468
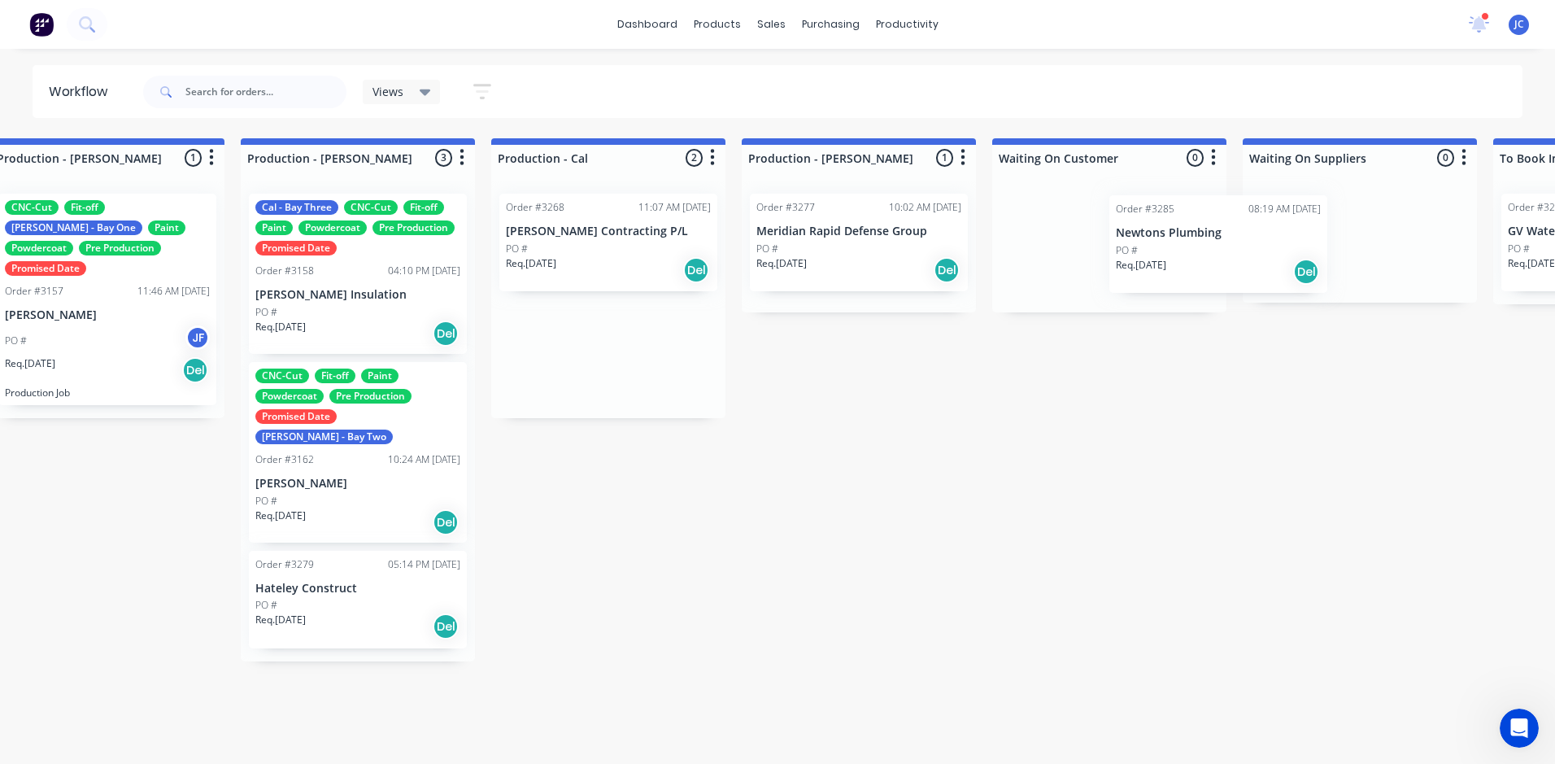
drag, startPoint x: 583, startPoint y: 240, endPoint x: 1185, endPoint y: 241, distance: 602.5
click at [1185, 241] on div "Submitted 10 Sort By Created date Required date Order number Customer name Most…" at bounding box center [725, 443] width 5070 height 611
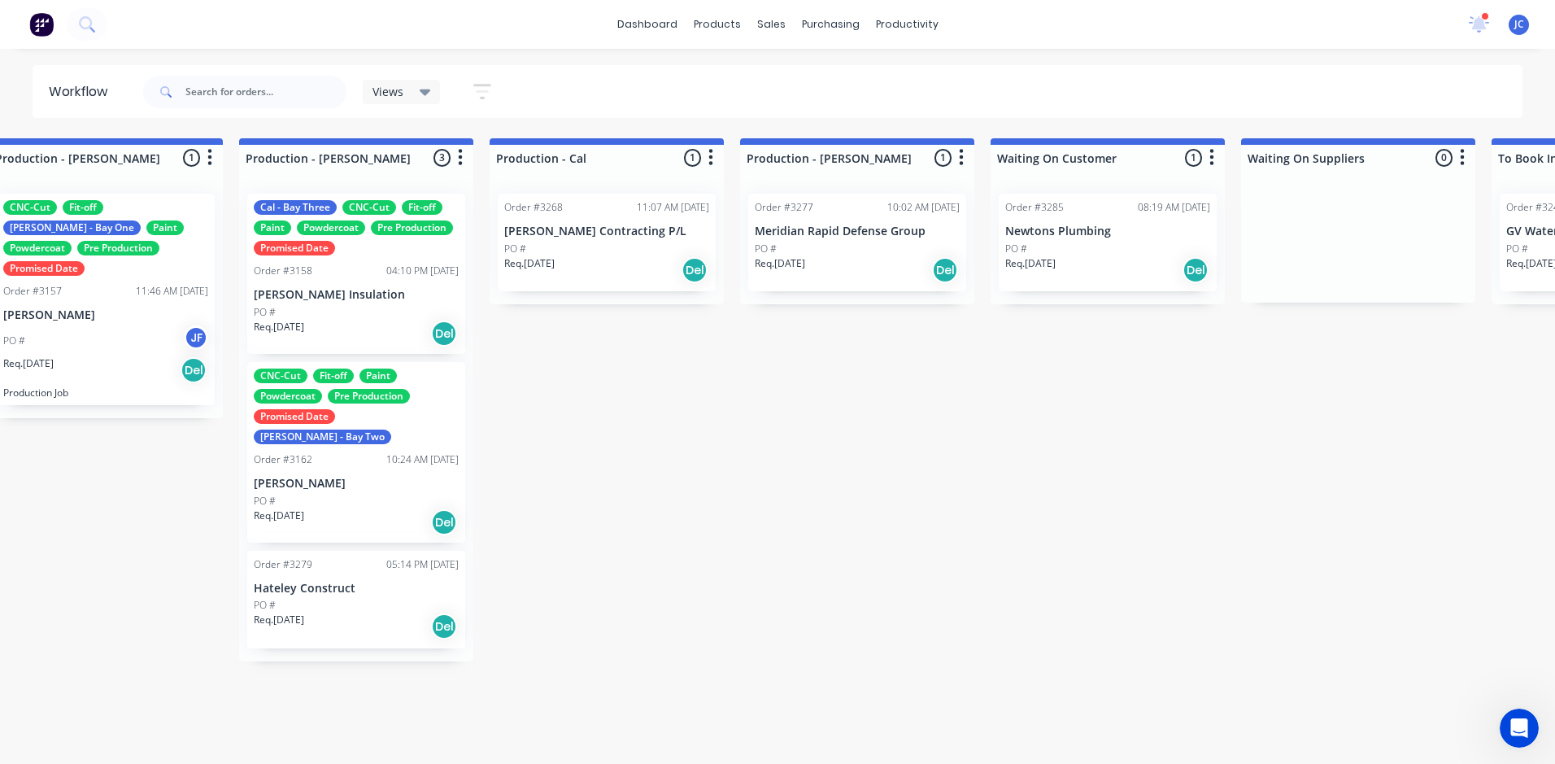
scroll to position [0, 1800]
drag, startPoint x: 1182, startPoint y: 243, endPoint x: 689, endPoint y: 355, distance: 506.1
click at [689, 355] on div "Submitted 10 Sort By Created date Required date Order number Customer name Most…" at bounding box center [723, 443] width 5070 height 611
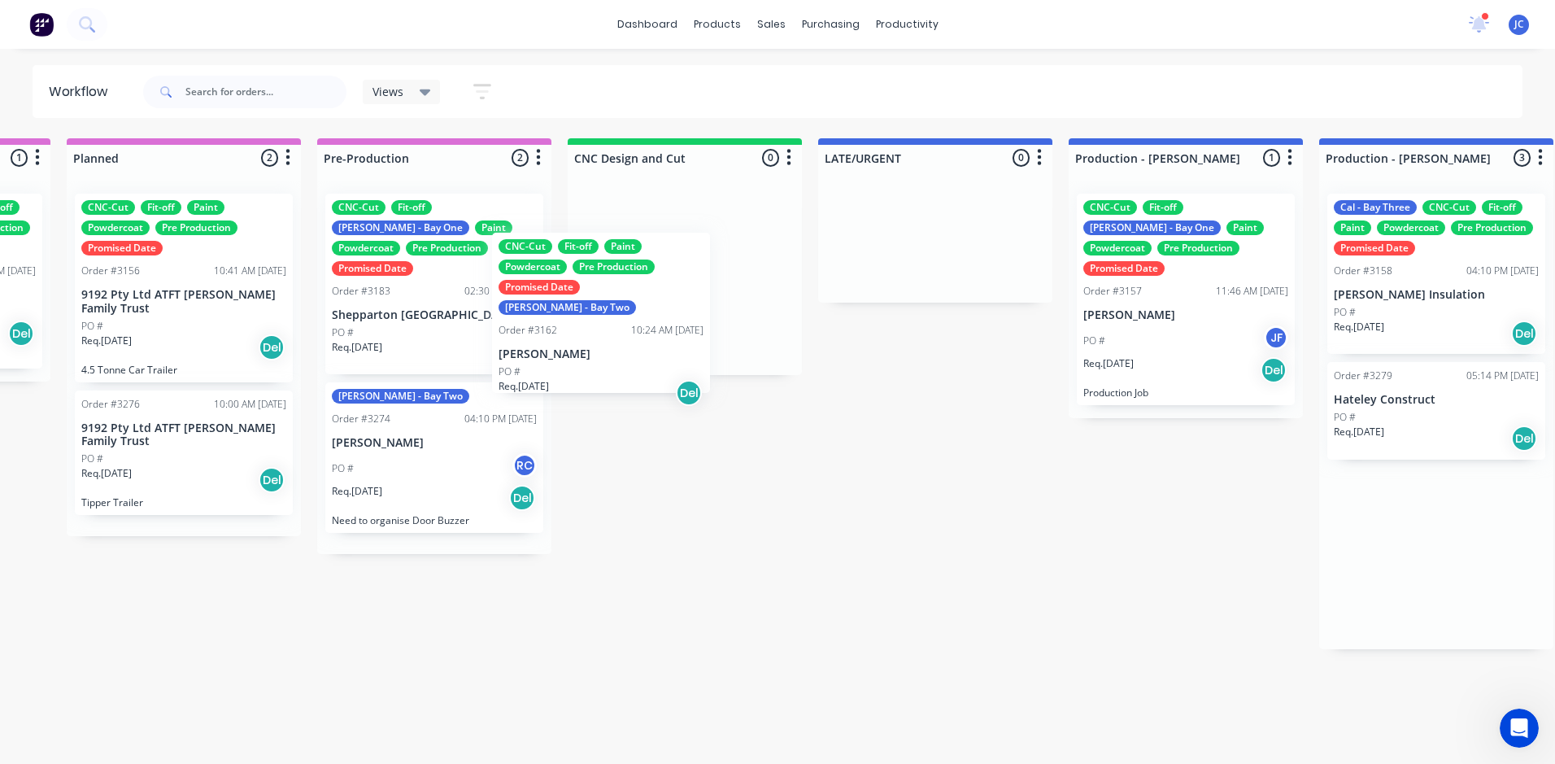
scroll to position [0, 717]
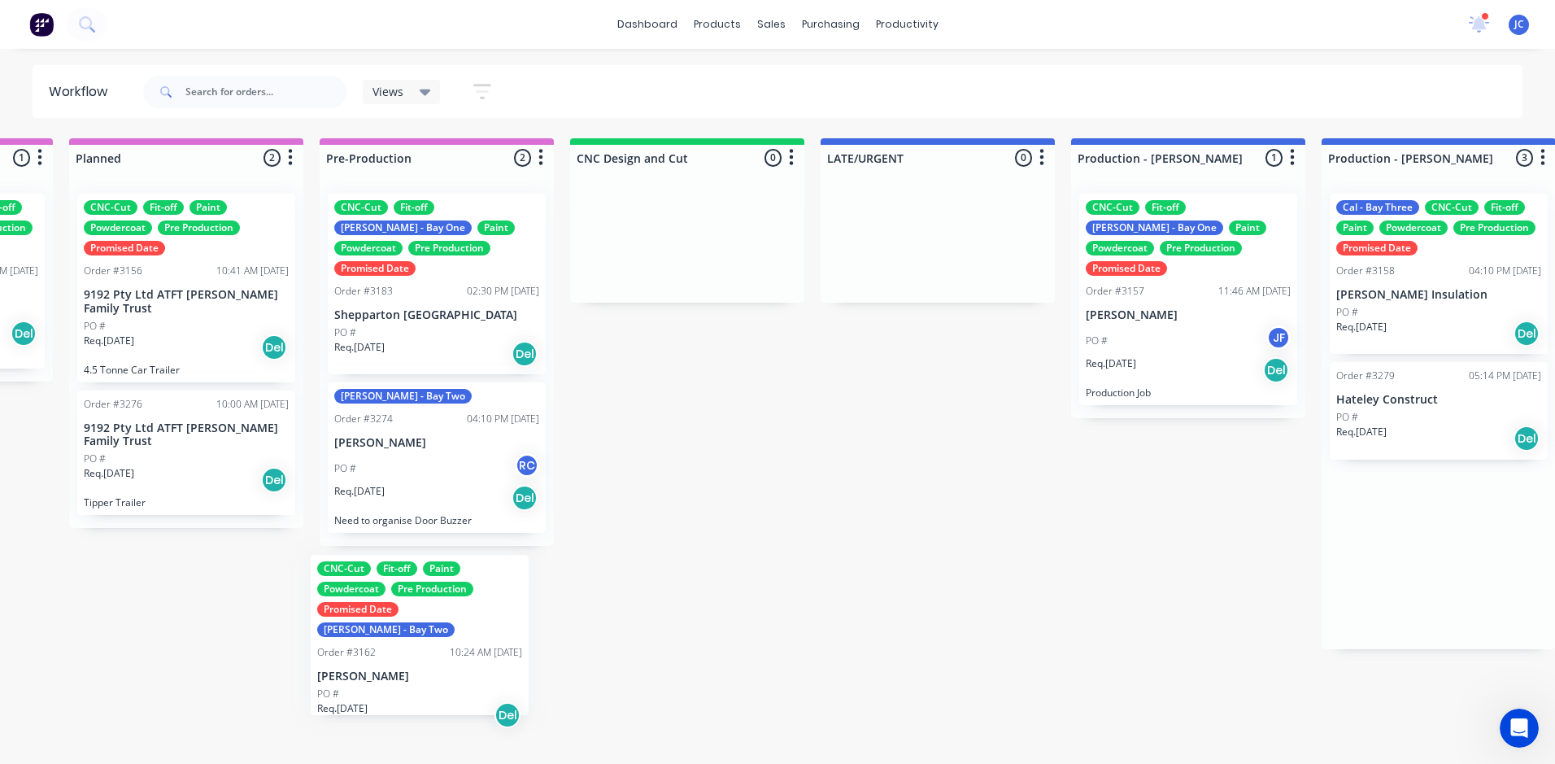
drag, startPoint x: 994, startPoint y: 472, endPoint x: 442, endPoint y: 598, distance: 565.3
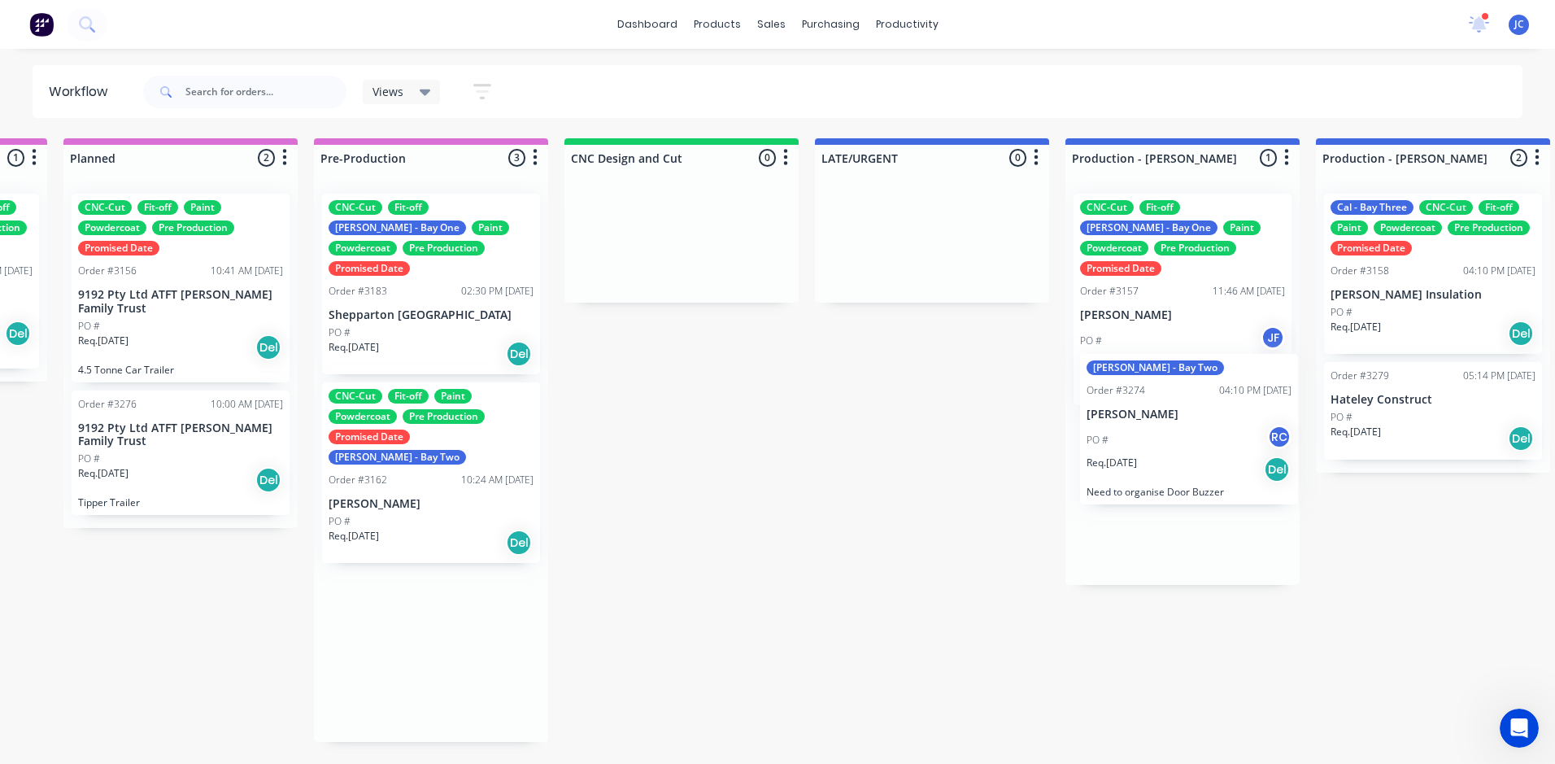
drag, startPoint x: 414, startPoint y: 461, endPoint x: 1183, endPoint y: 452, distance: 769.2
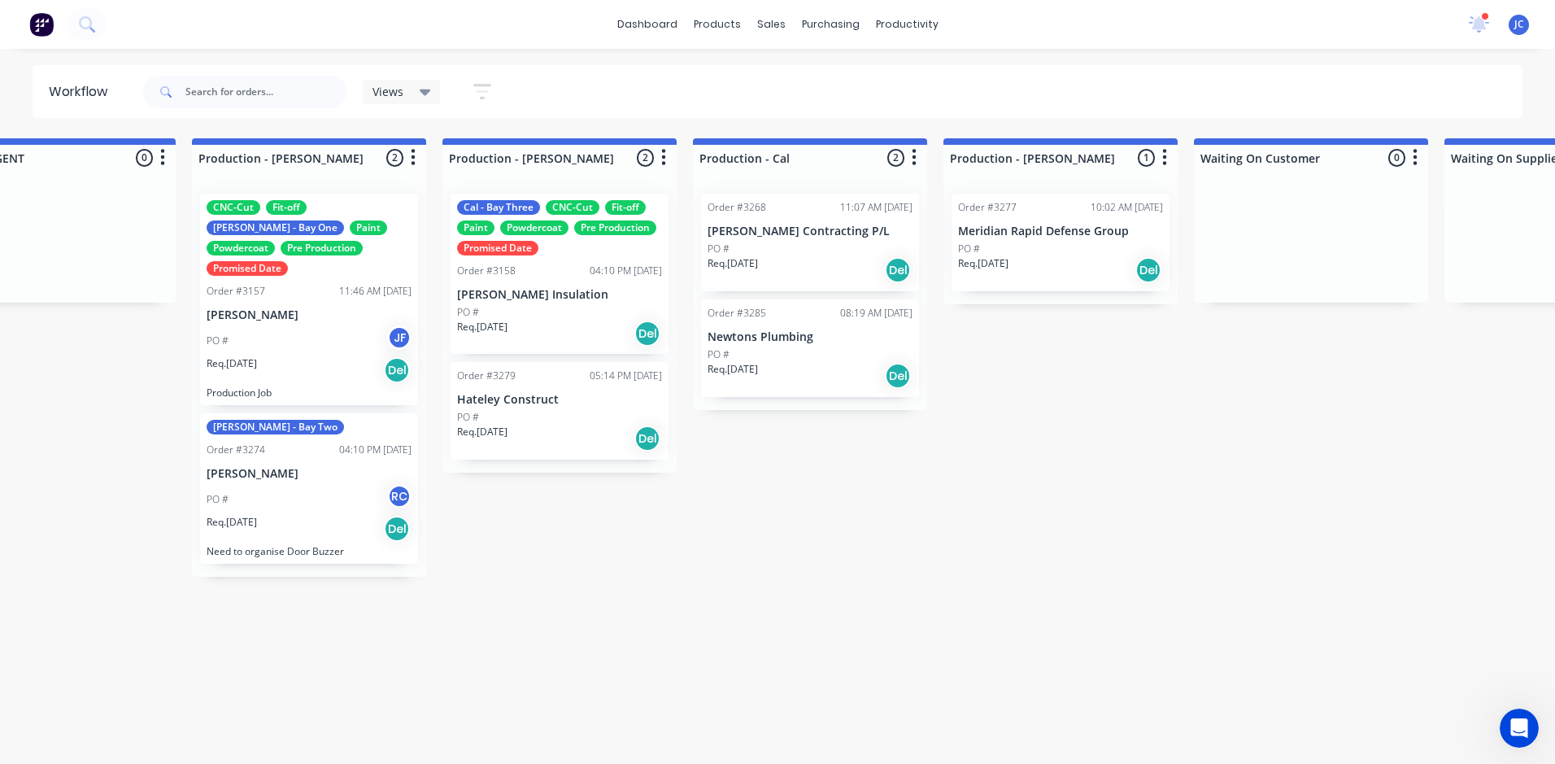
scroll to position [0, 1729]
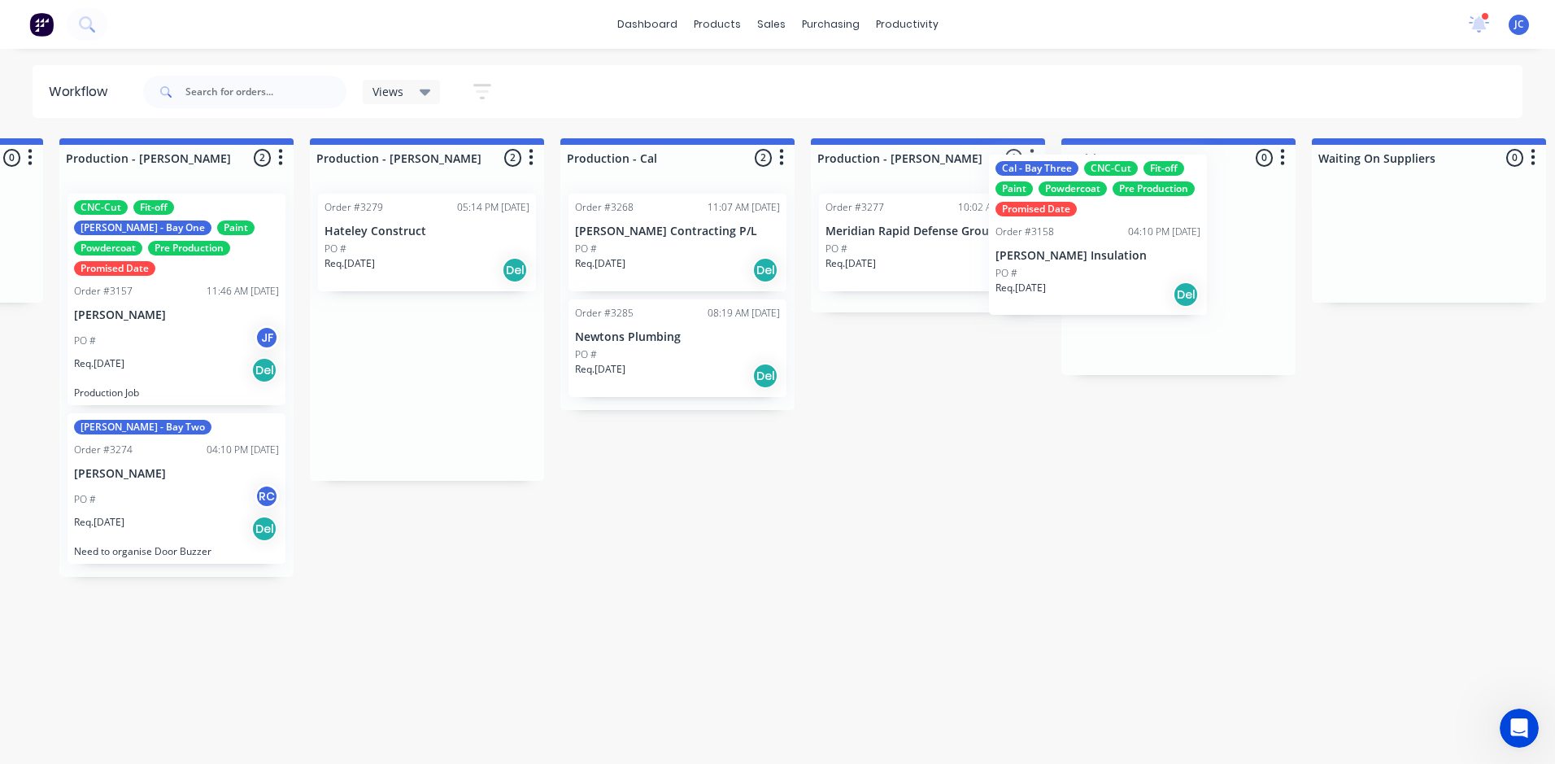
drag, startPoint x: 931, startPoint y: 268, endPoint x: 1115, endPoint y: 237, distance: 186.5
click at [1115, 237] on div "Submitted 10 Sort By Created date Required date Order number Customer name Most…" at bounding box center [794, 443] width 5070 height 611
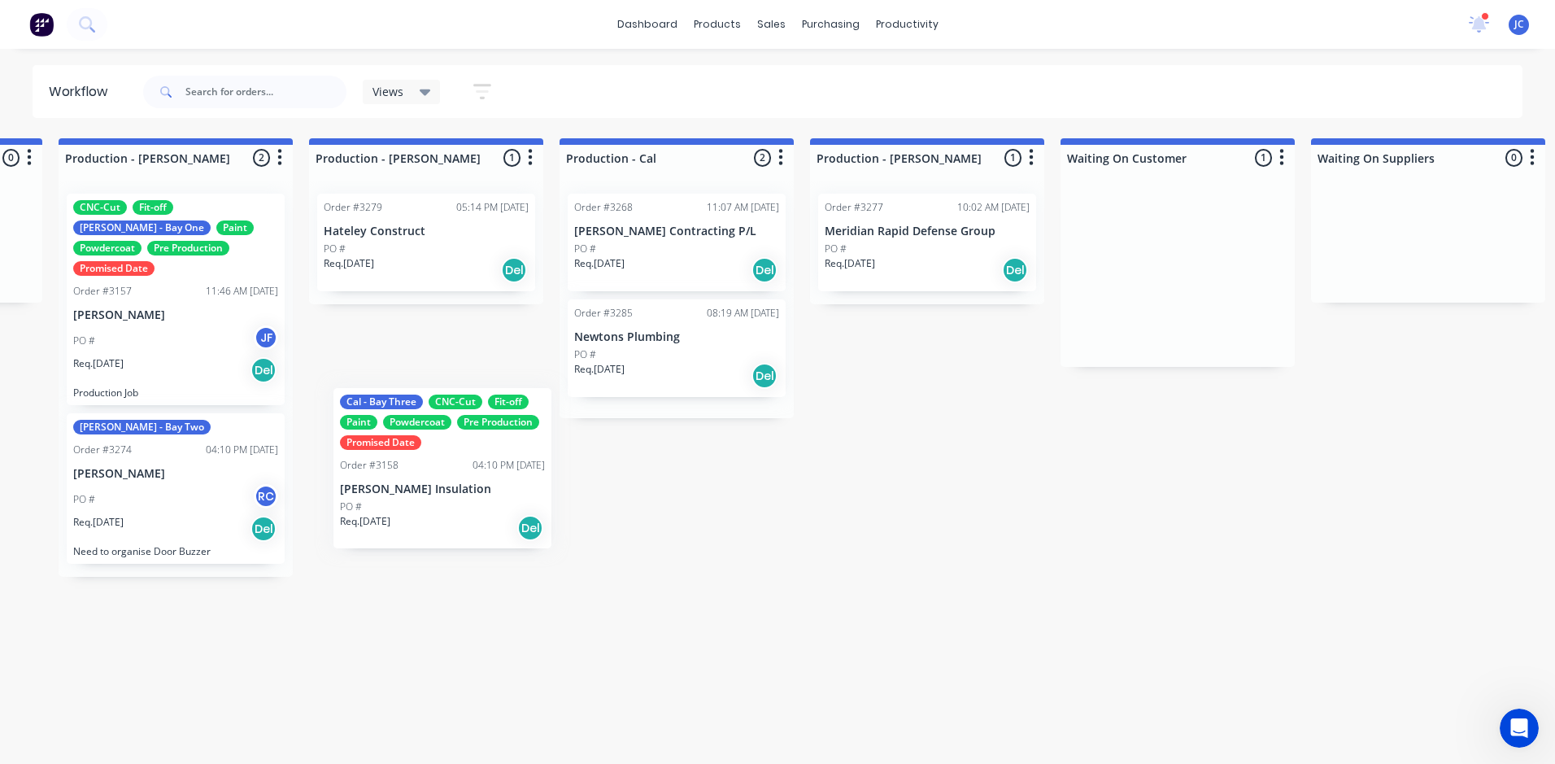
scroll to position [0, 1725]
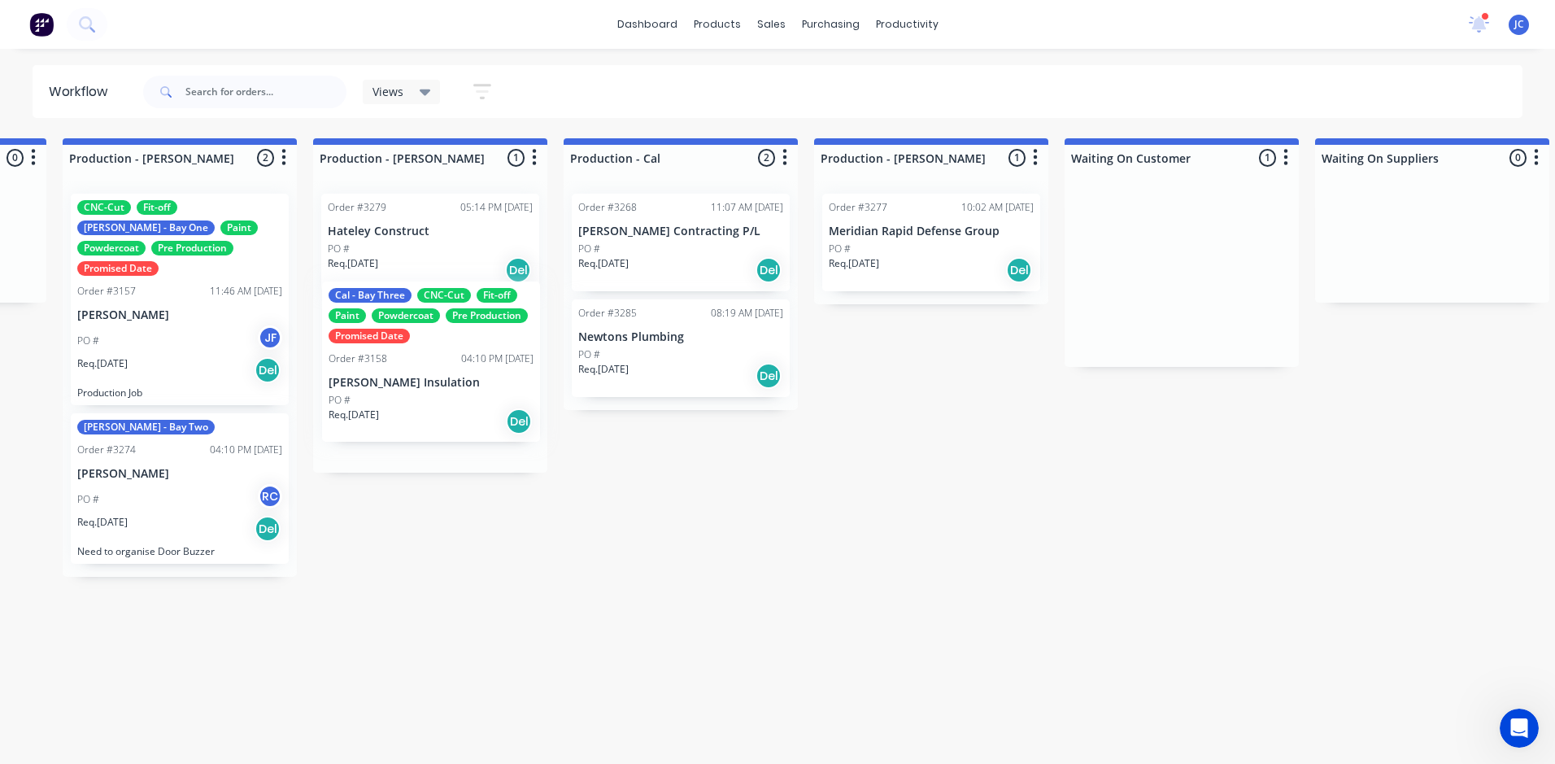
drag, startPoint x: 1103, startPoint y: 303, endPoint x: 444, endPoint y: 359, distance: 661.7
click at [444, 359] on div "Submitted 10 Sort By Created date Required date Order number Customer name Most…" at bounding box center [797, 443] width 5070 height 611
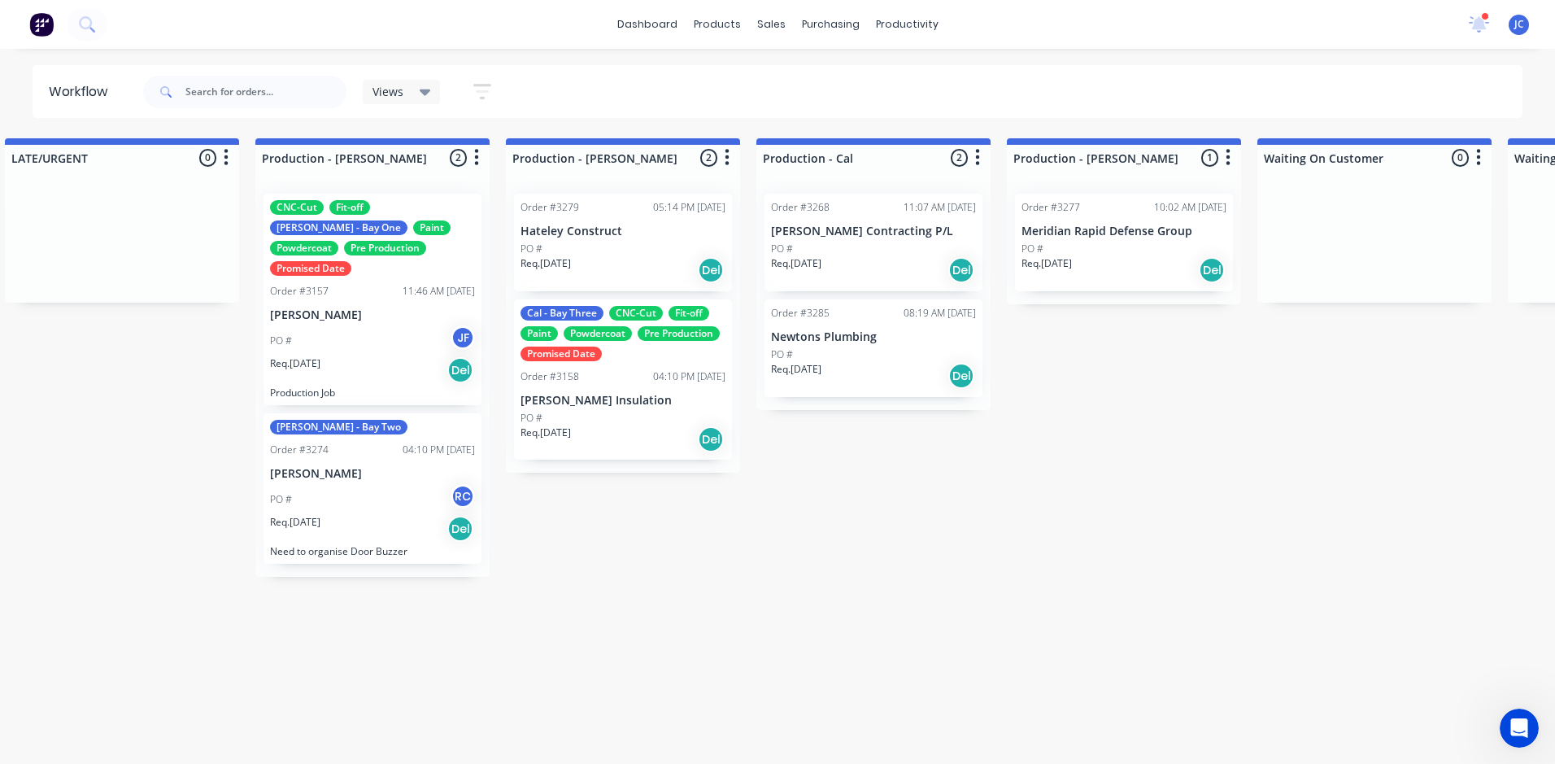
scroll to position [0, 1666]
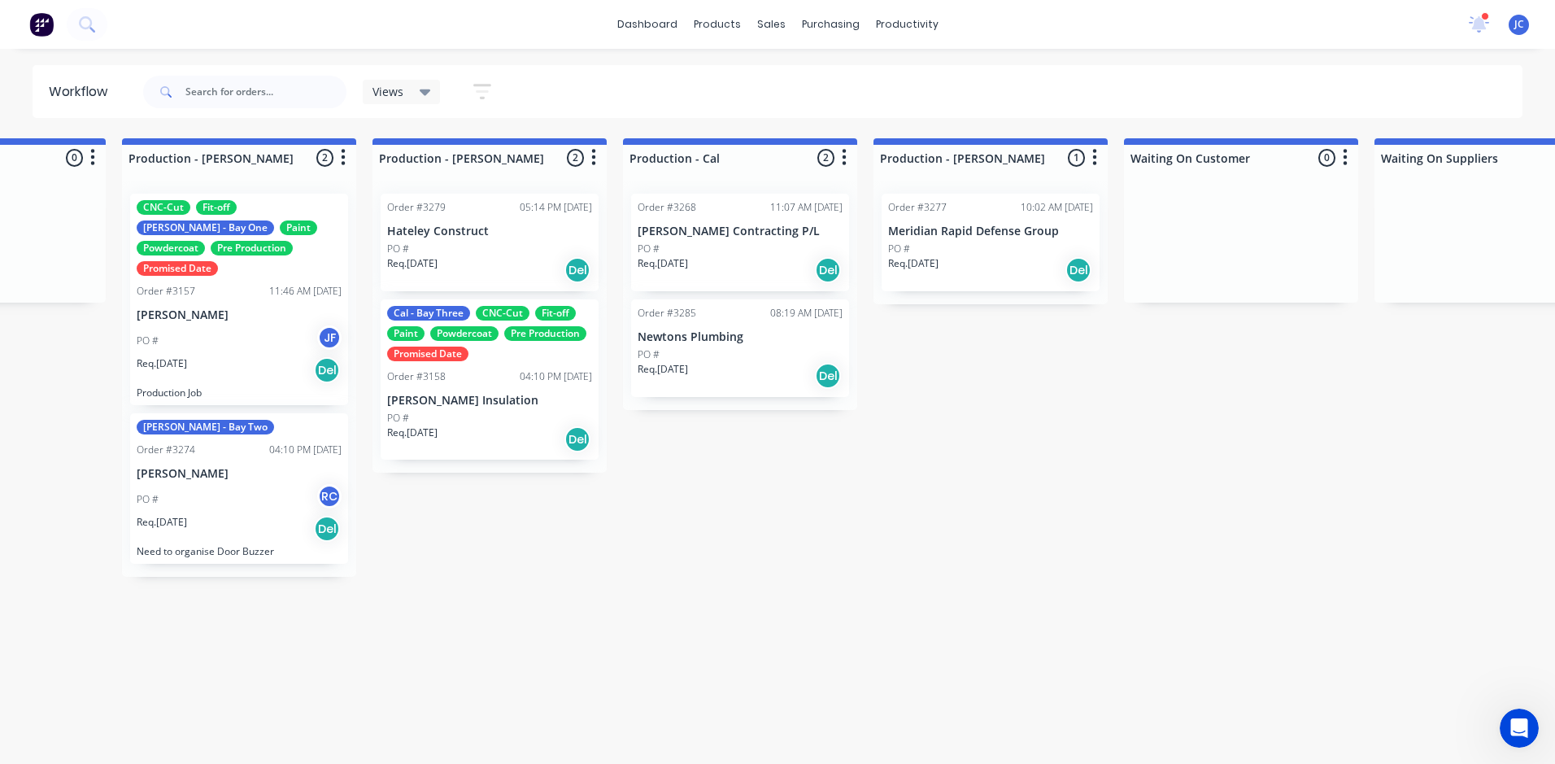
click at [433, 376] on div "Order #3158" at bounding box center [416, 376] width 59 height 15
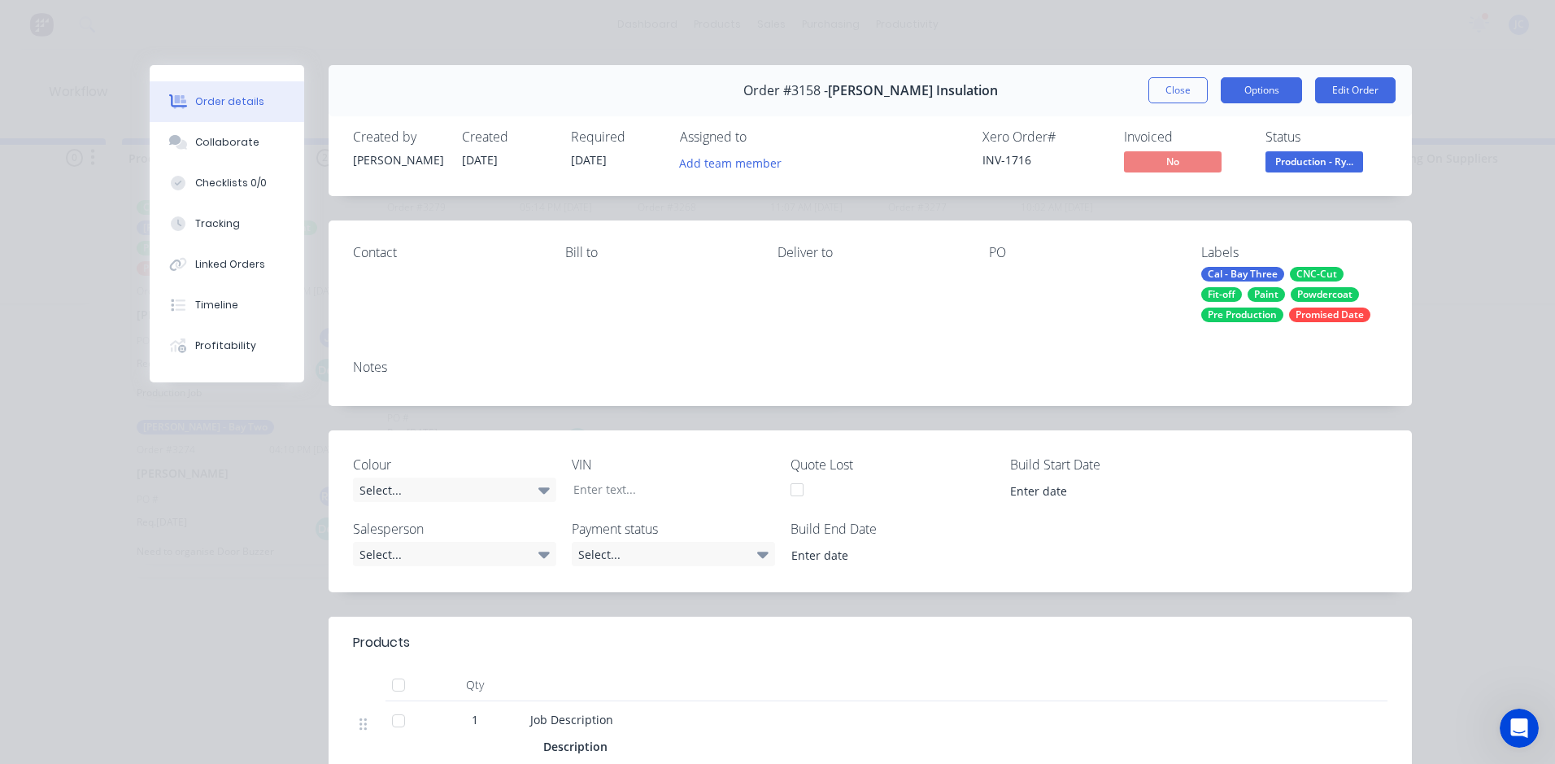
click at [1273, 95] on button "Options" at bounding box center [1260, 90] width 81 height 26
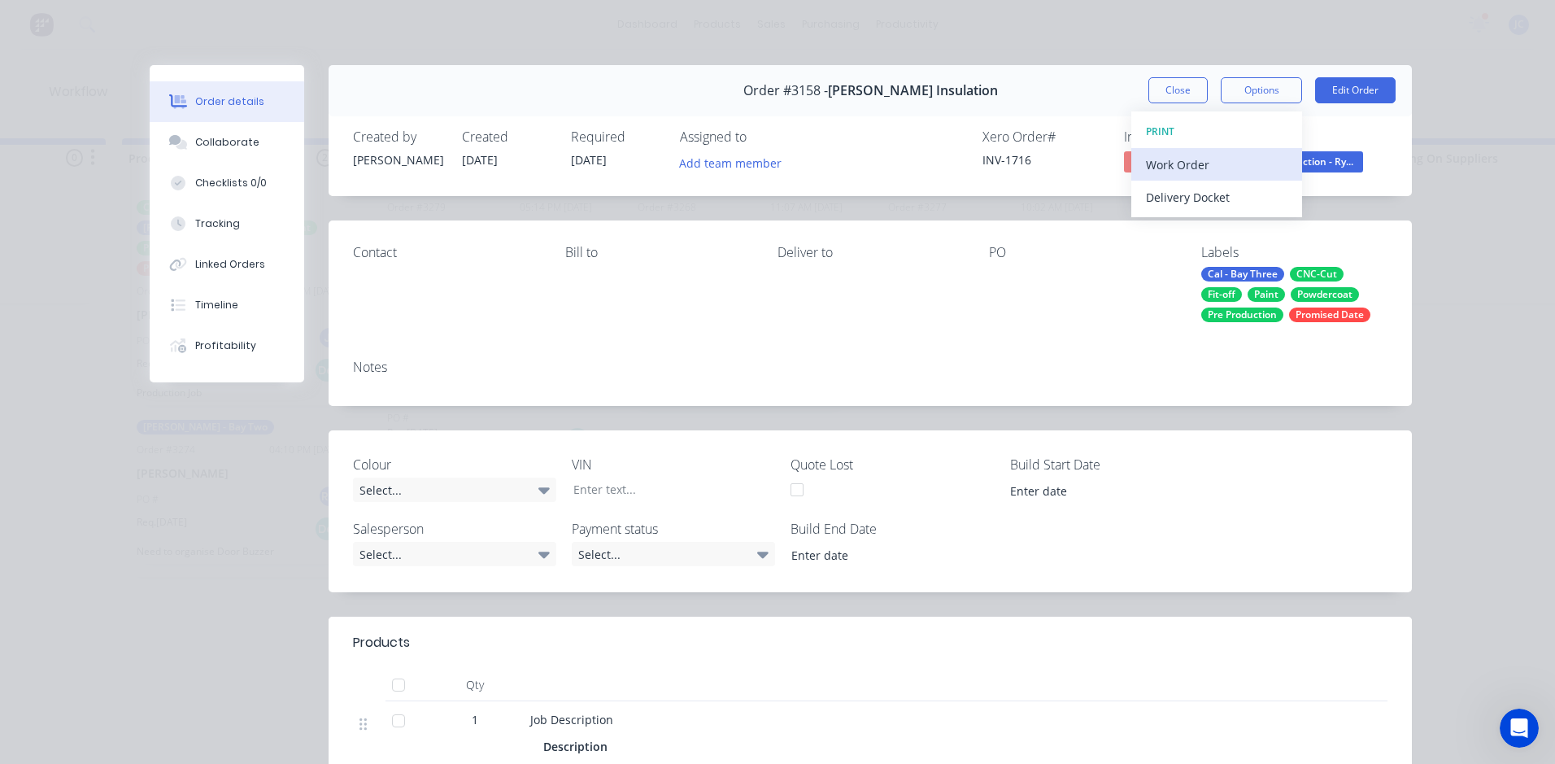
click at [1240, 169] on div "Work Order" at bounding box center [1216, 165] width 141 height 24
click at [1249, 202] on div "Standard" at bounding box center [1216, 197] width 141 height 24
click at [1152, 91] on button "Close" at bounding box center [1177, 90] width 59 height 26
